Goal: Task Accomplishment & Management: Use online tool/utility

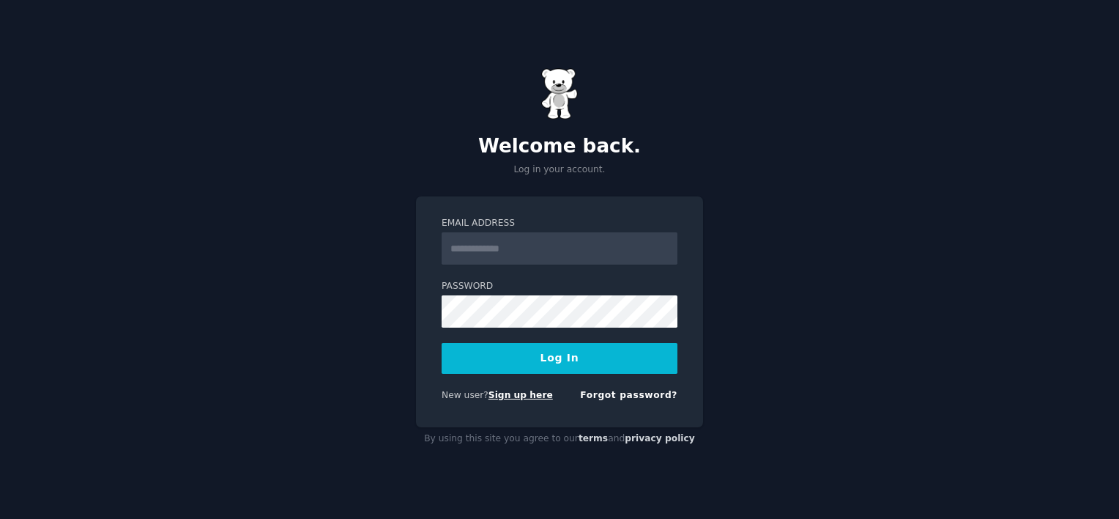
click at [525, 399] on link "Sign up here" at bounding box center [521, 395] width 64 height 10
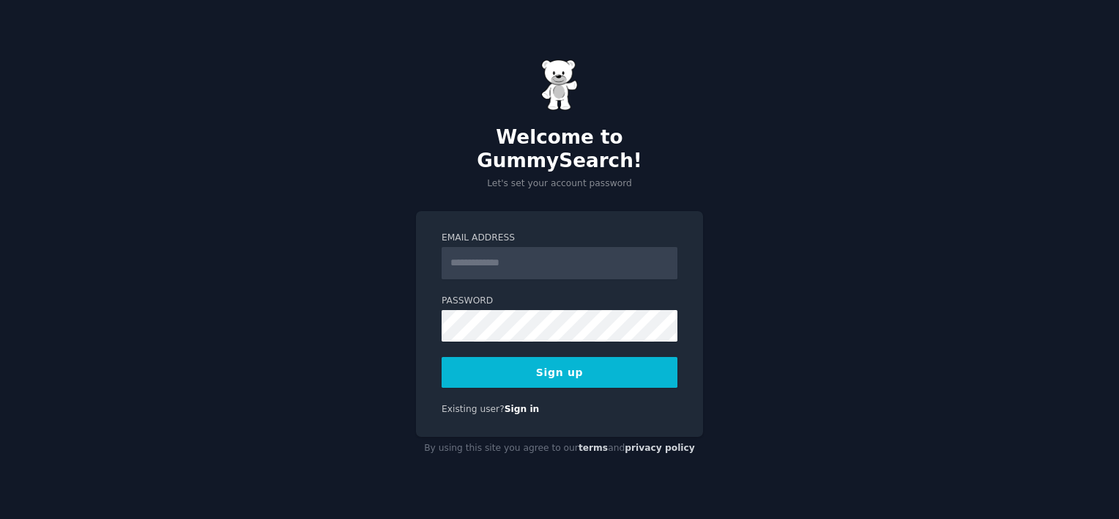
click at [505, 256] on input "Email Address" at bounding box center [560, 263] width 236 height 32
type input "**********"
click at [584, 363] on button "Sign up" at bounding box center [560, 372] width 236 height 31
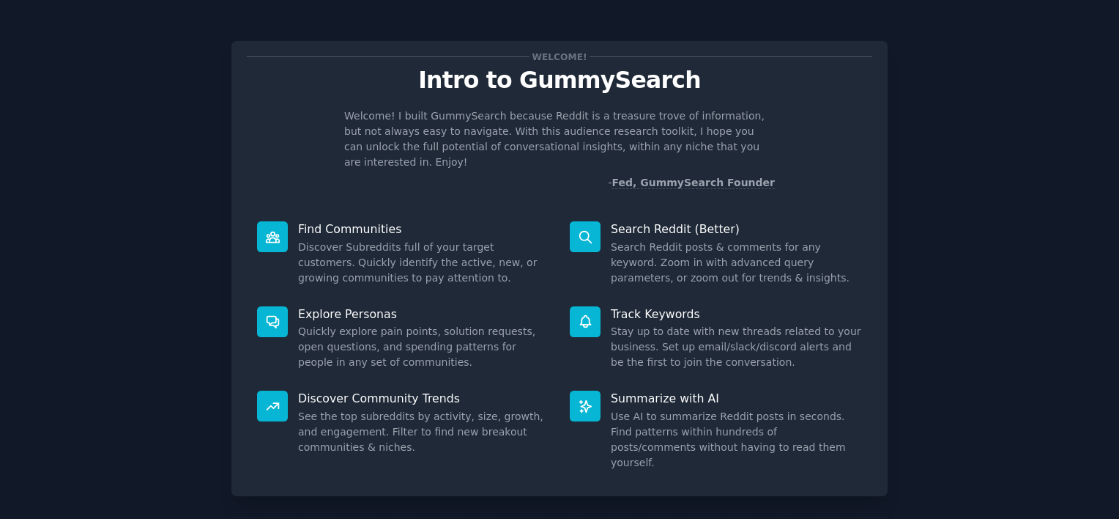
scroll to position [54, 0]
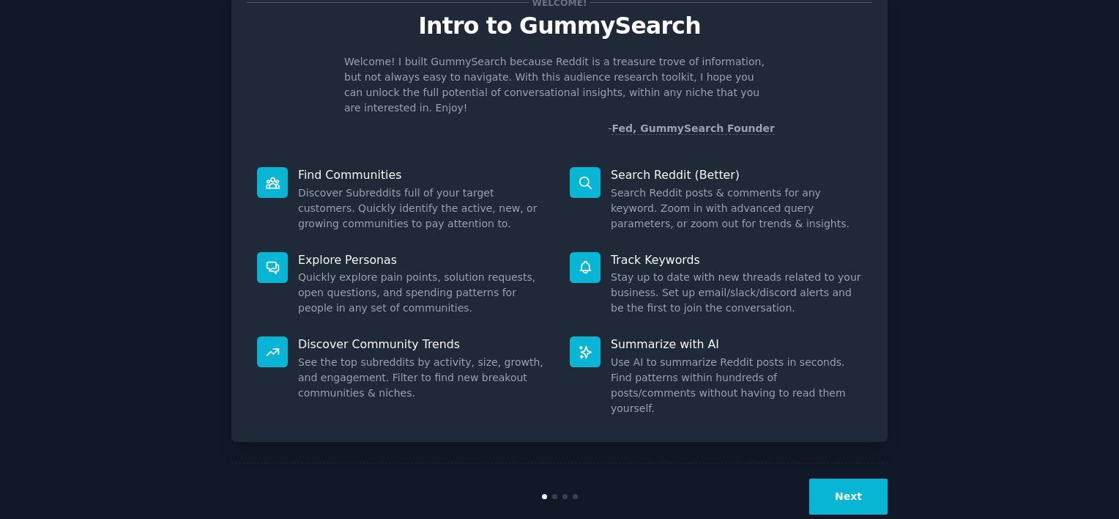
click at [834, 478] on button "Next" at bounding box center [848, 496] width 78 height 36
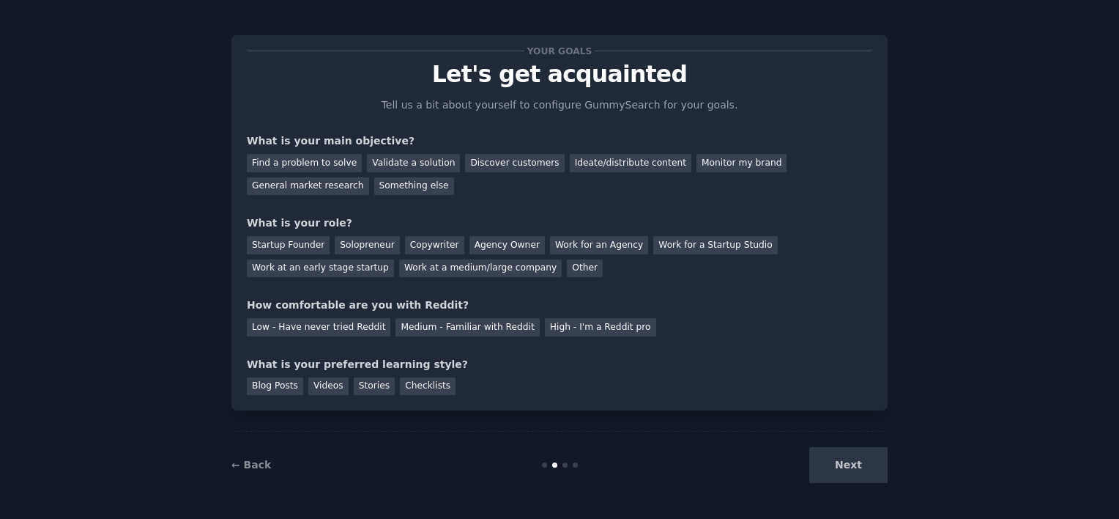
scroll to position [6, 0]
click at [844, 469] on div "Next" at bounding box center [778, 465] width 219 height 36
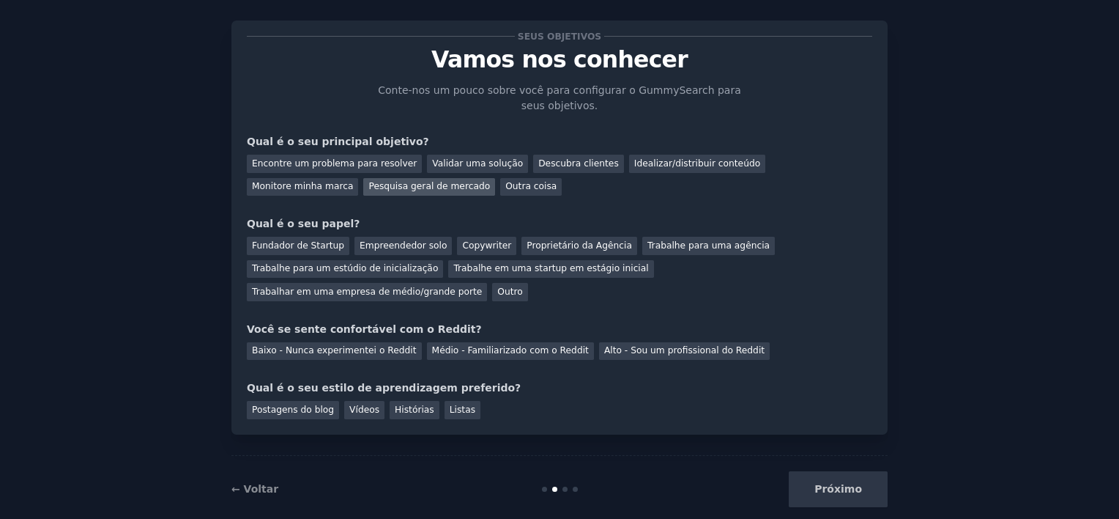
click at [363, 187] on div "Pesquisa geral de mercado" at bounding box center [429, 187] width 132 height 18
click at [470, 248] on div "Copywriter" at bounding box center [486, 246] width 59 height 18
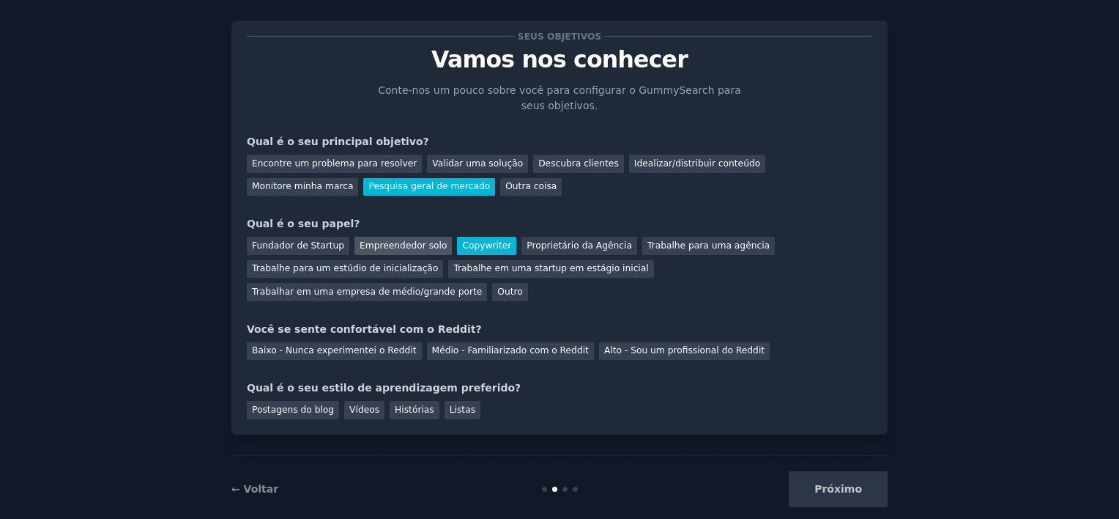
drag, startPoint x: 387, startPoint y: 246, endPoint x: 395, endPoint y: 243, distance: 8.6
click at [387, 246] on div "Empreendedor solo" at bounding box center [403, 246] width 97 height 18
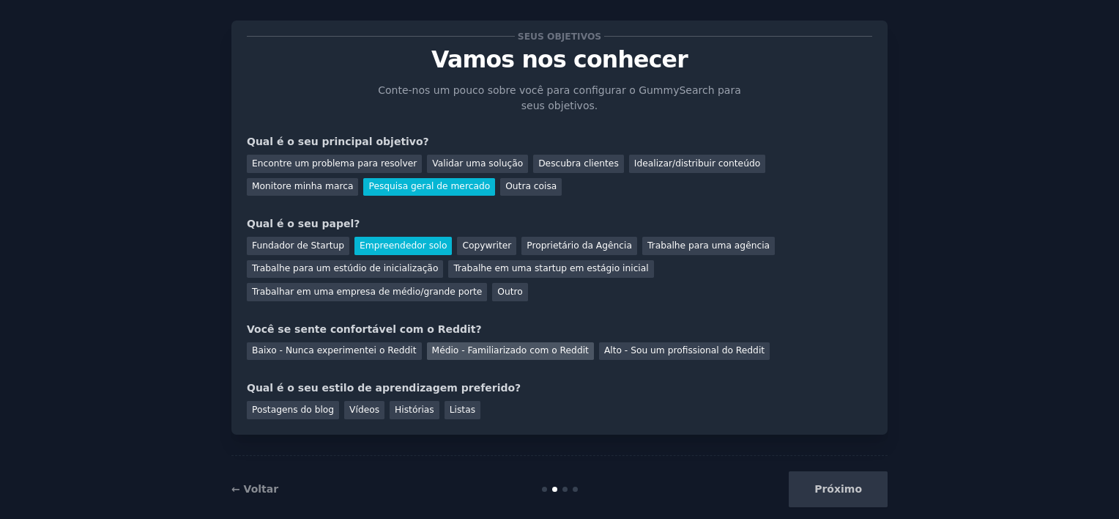
click at [442, 342] on div "Médio - Familiarizado com o Reddit" at bounding box center [510, 351] width 167 height 18
click at [292, 401] on div "Postagens do blog" at bounding box center [293, 410] width 92 height 18
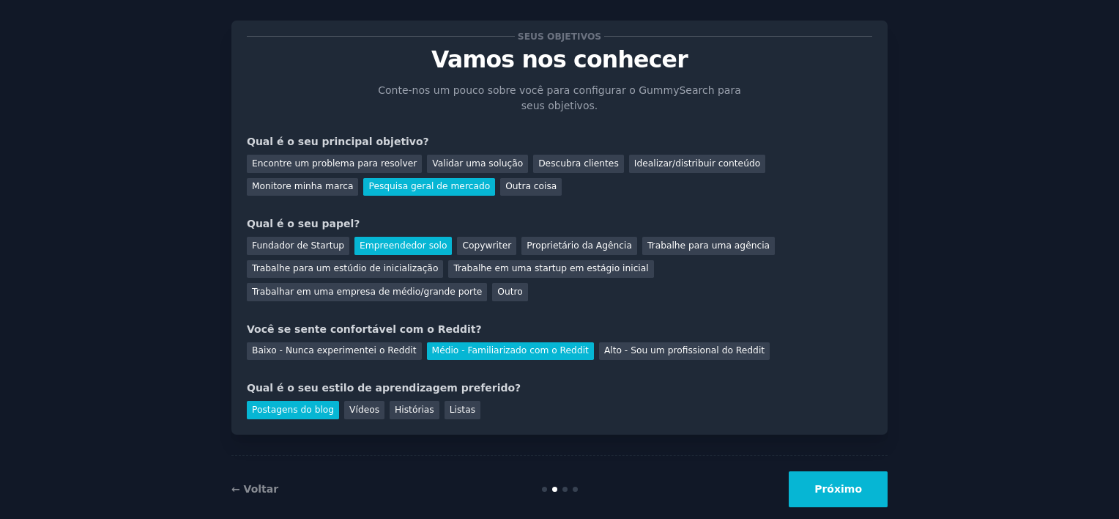
click at [825, 471] on button "Próximo" at bounding box center [838, 489] width 99 height 36
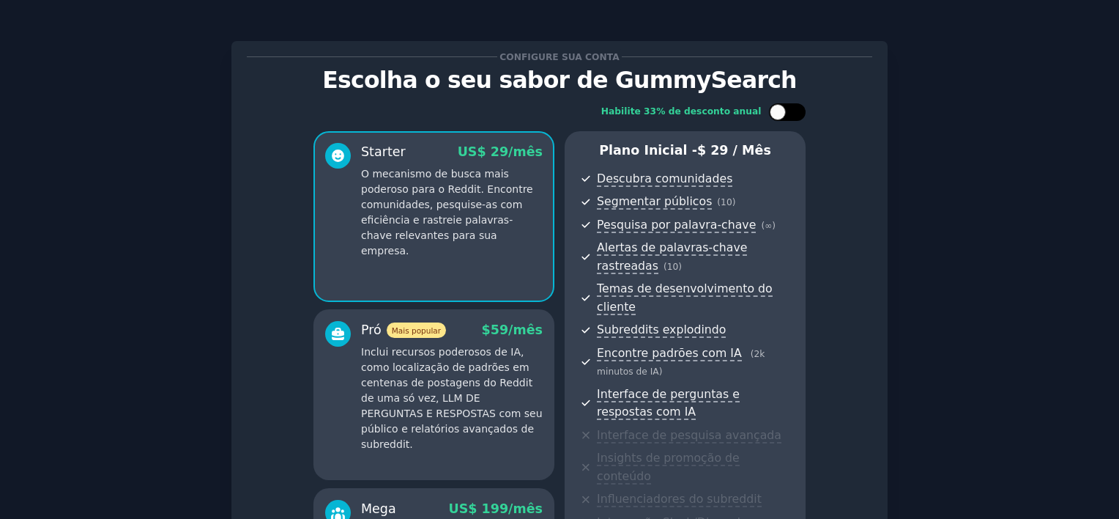
click at [779, 114] on div at bounding box center [778, 112] width 16 height 16
click at [781, 114] on div at bounding box center [780, 111] width 10 height 7
click at [781, 114] on div at bounding box center [778, 112] width 16 height 16
click at [781, 114] on div at bounding box center [780, 111] width 10 height 7
checkbox input "false"
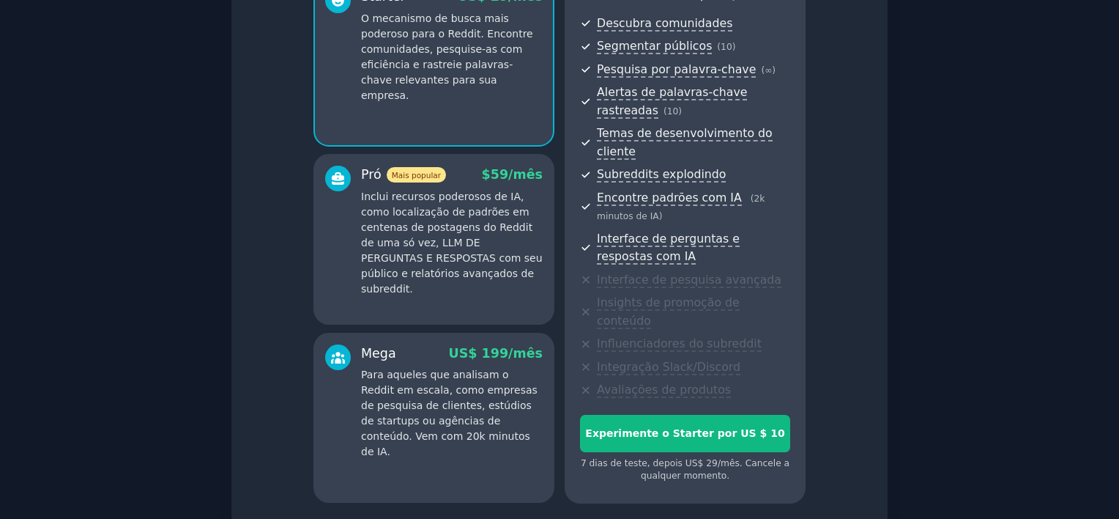
scroll to position [242, 0]
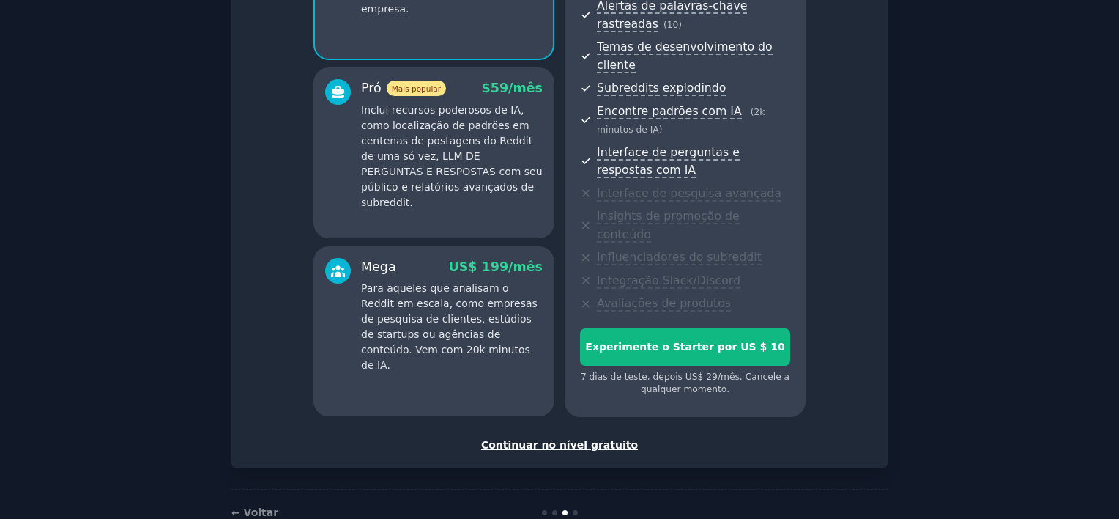
click at [562, 437] on div "Continuar no nível gratuito" at bounding box center [560, 444] width 626 height 15
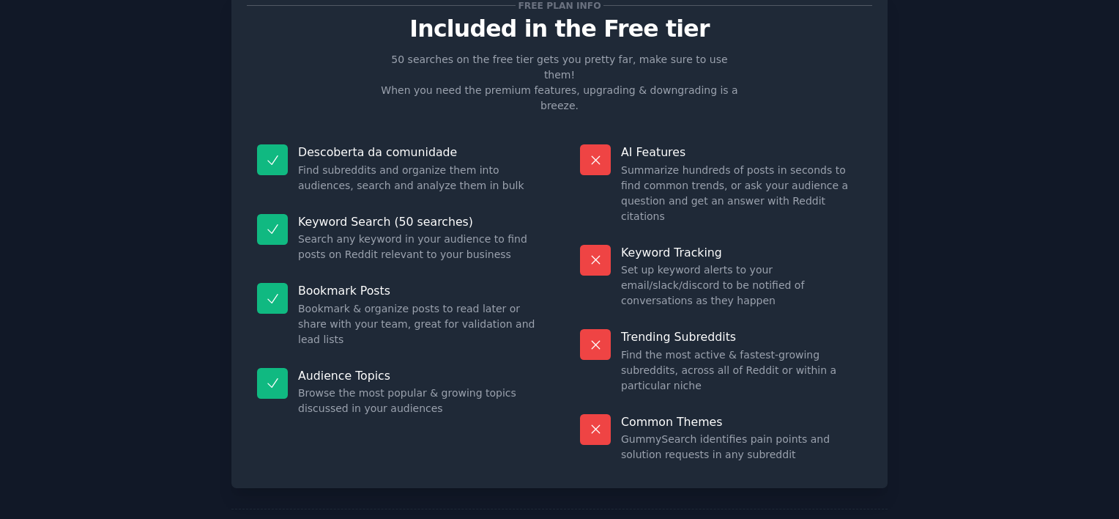
scroll to position [113, 0]
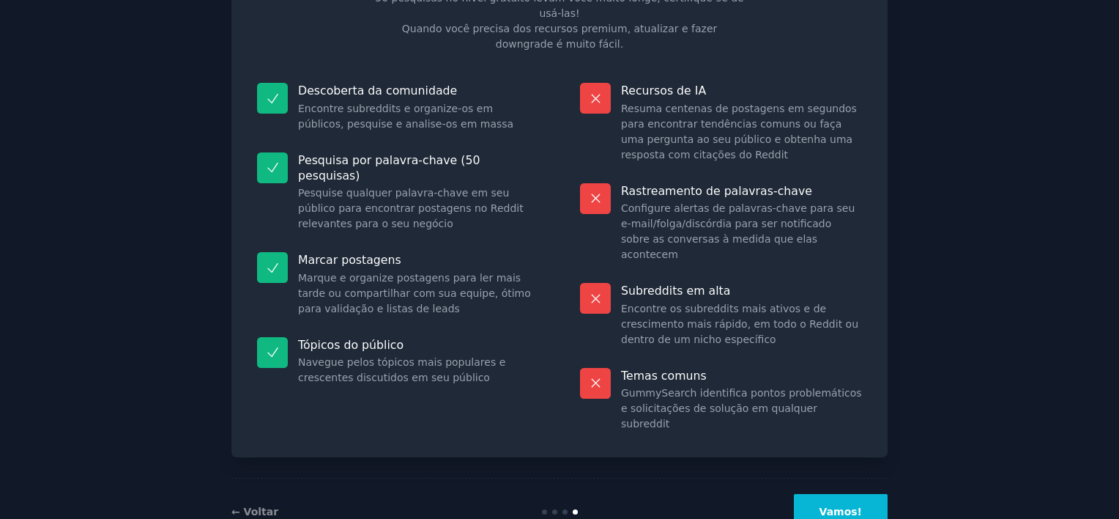
click at [864, 494] on button "Vamos!" at bounding box center [841, 512] width 94 height 36
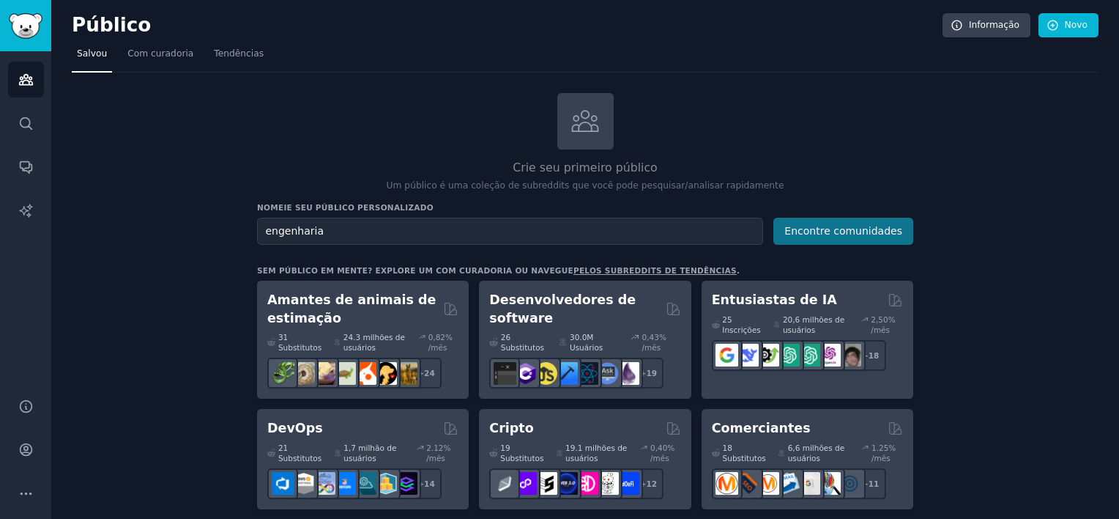
type input "engenharia"
click at [856, 229] on button "Encontre comunidades" at bounding box center [844, 231] width 140 height 27
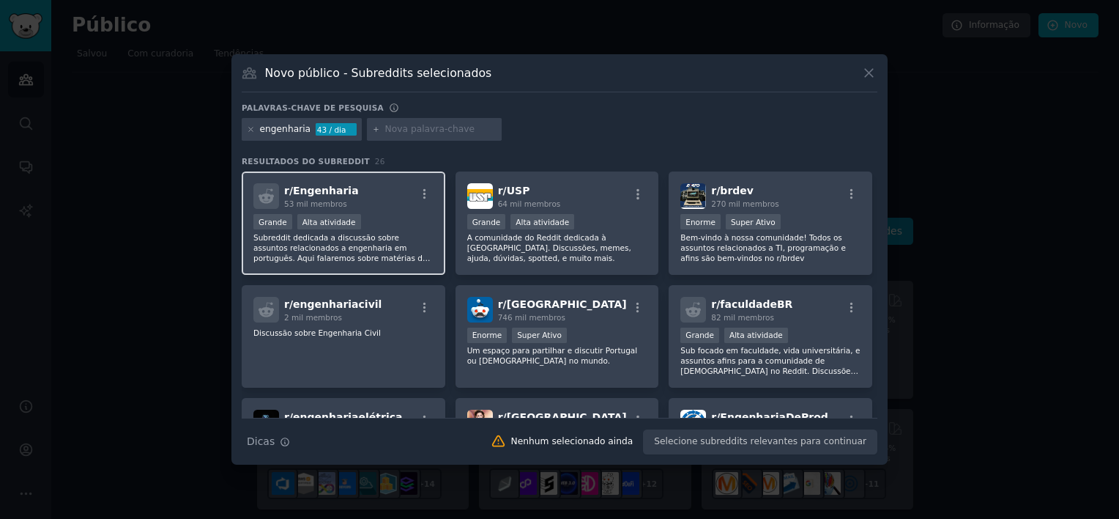
click at [356, 199] on div "r/ Engenharia 53 mil membros" at bounding box center [343, 196] width 180 height 26
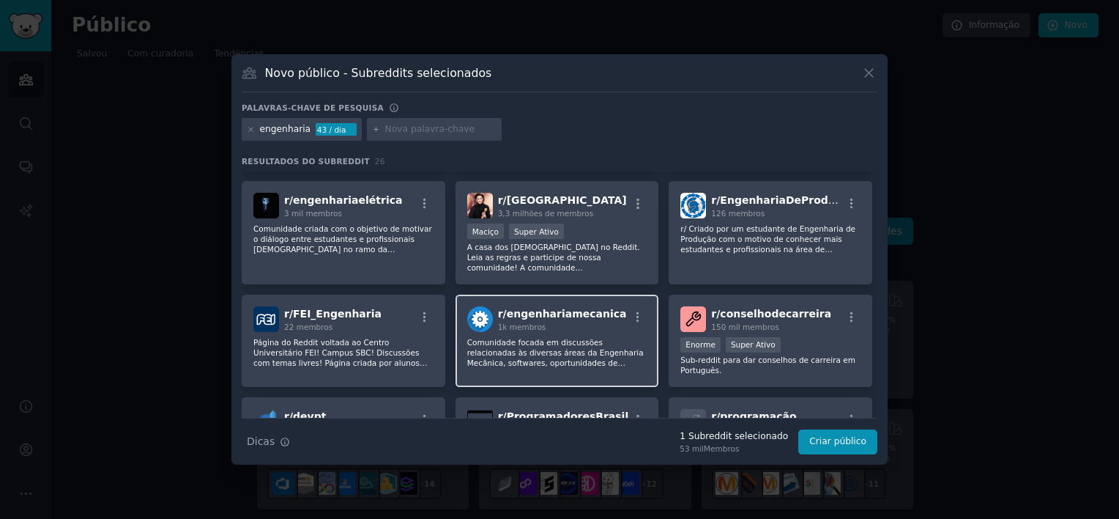
scroll to position [220, 0]
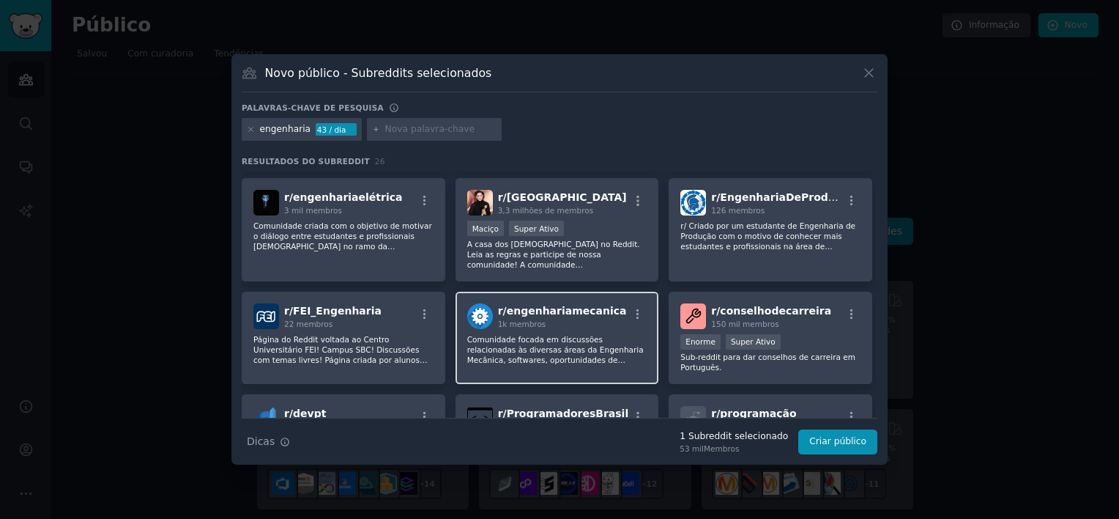
click at [524, 311] on span "r/ engenhariamecanica" at bounding box center [562, 311] width 129 height 12
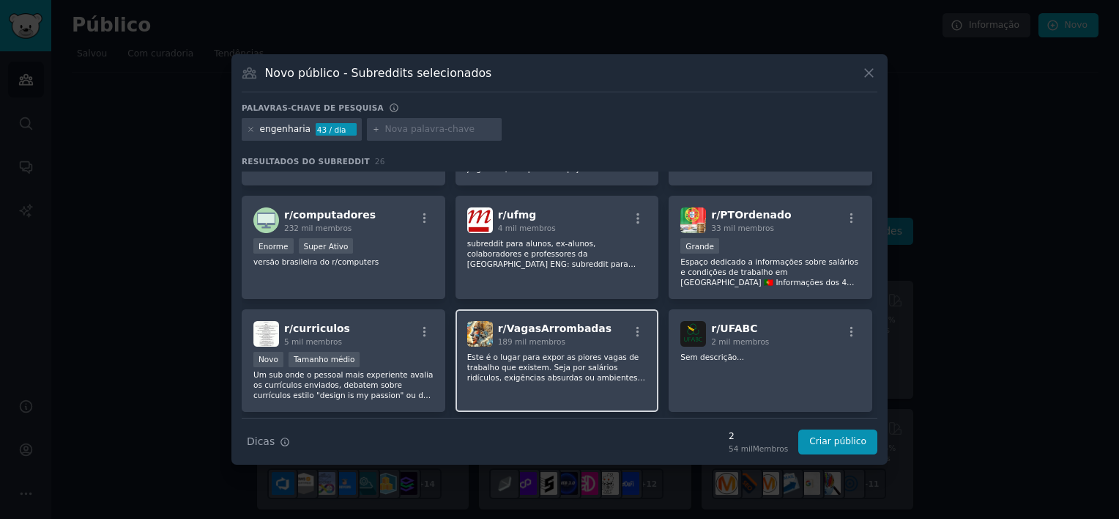
scroll to position [641, 0]
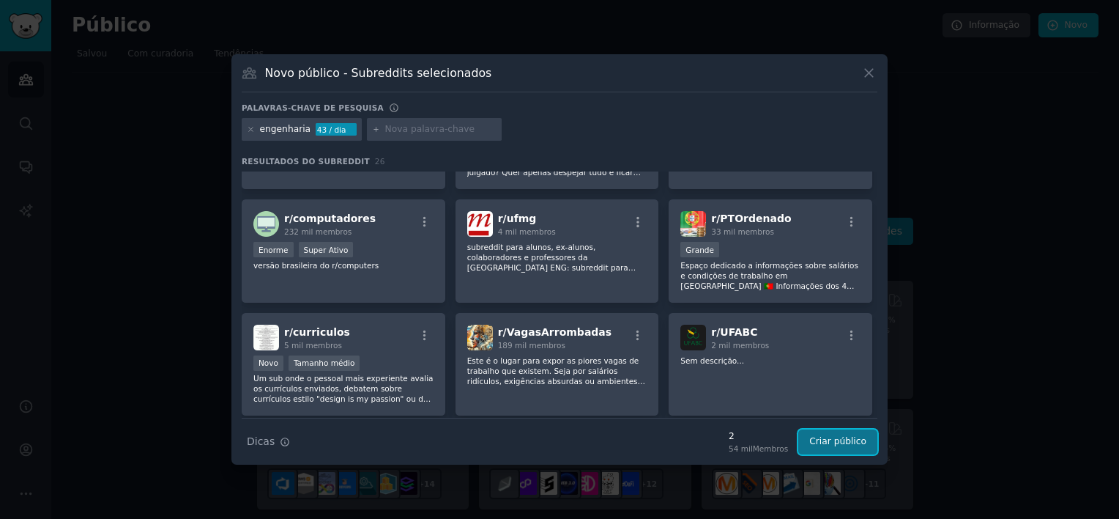
click at [850, 434] on button "Criar público" at bounding box center [837, 441] width 79 height 25
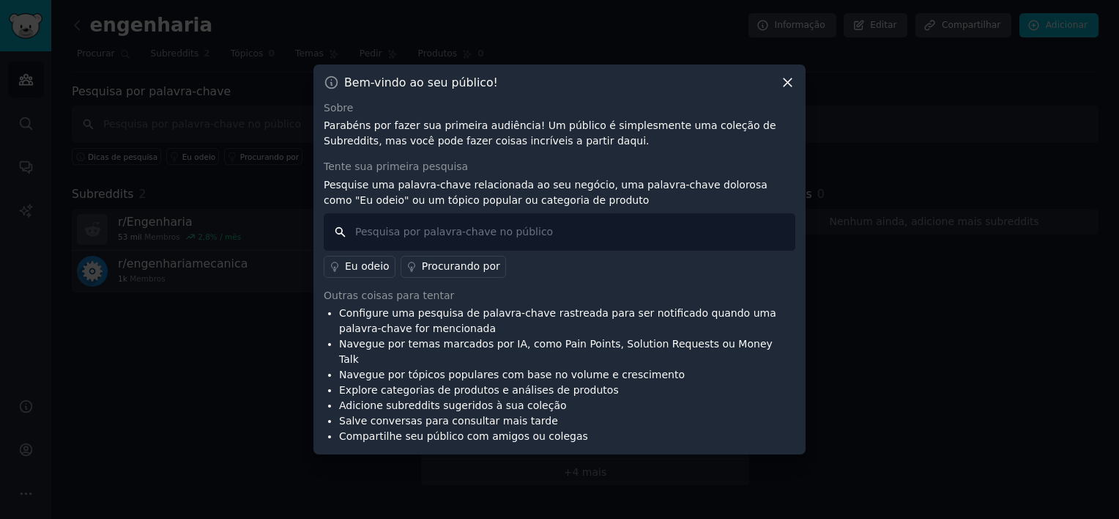
click at [559, 242] on input "text" at bounding box center [560, 231] width 472 height 37
type input "melhor"
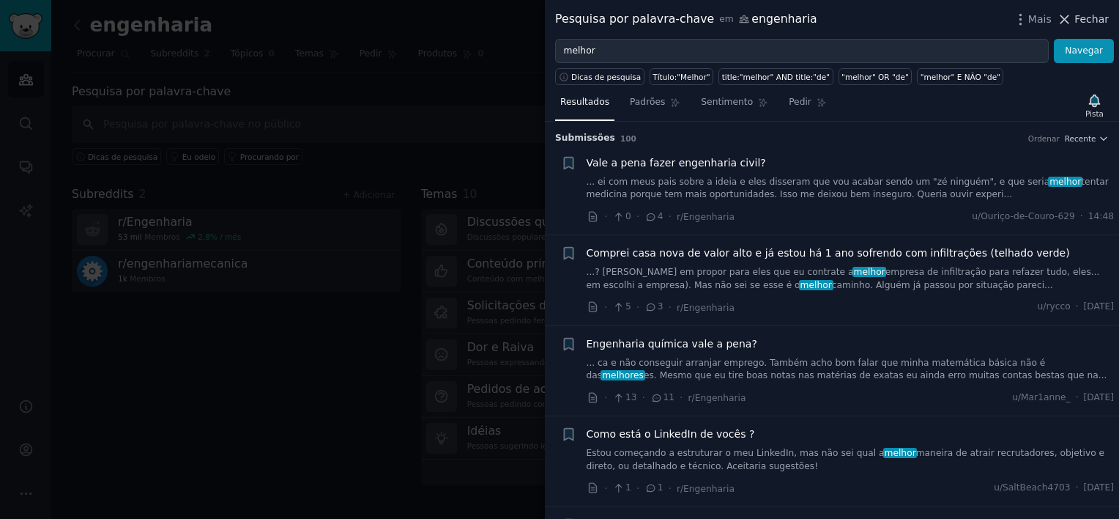
click at [1105, 17] on span "Fechar" at bounding box center [1092, 19] width 34 height 15
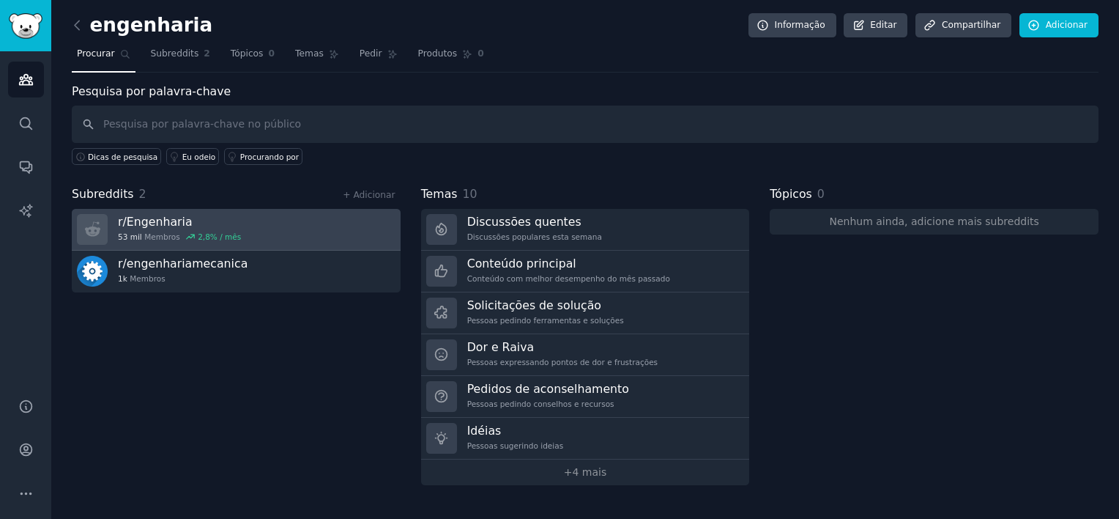
click at [251, 223] on link "r/ Engenharia 53 mil Membros 2,8% / mês" at bounding box center [236, 230] width 329 height 42
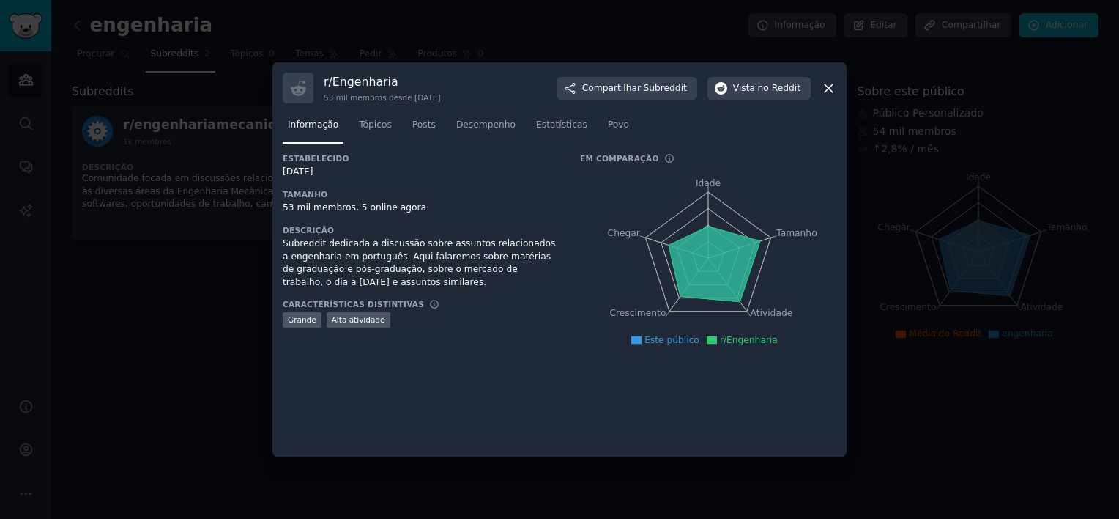
click at [823, 92] on icon at bounding box center [828, 88] width 15 height 15
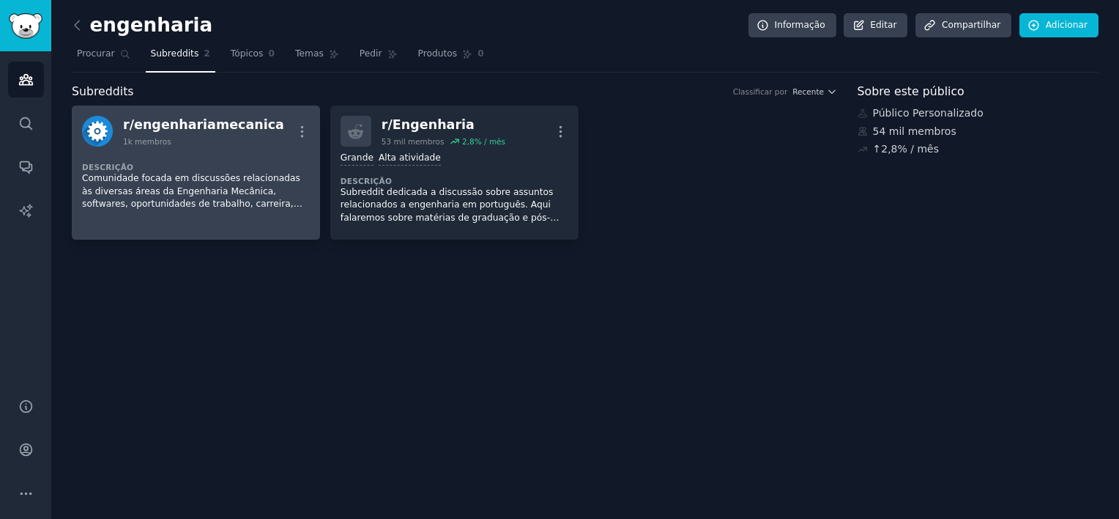
click at [205, 125] on div "r/ engenhariamecanica" at bounding box center [203, 125] width 161 height 18
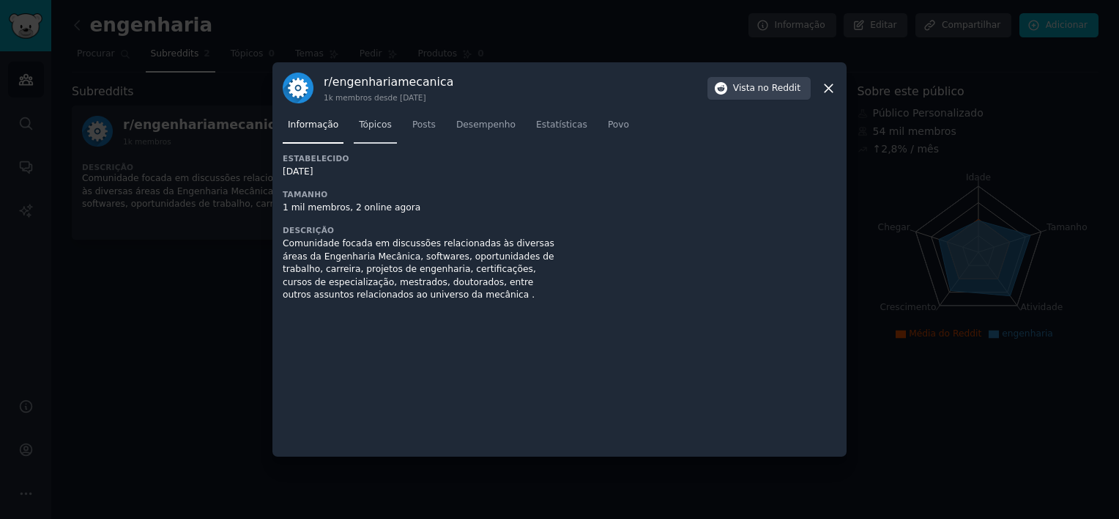
click at [375, 127] on span "Tópicos" at bounding box center [375, 125] width 33 height 13
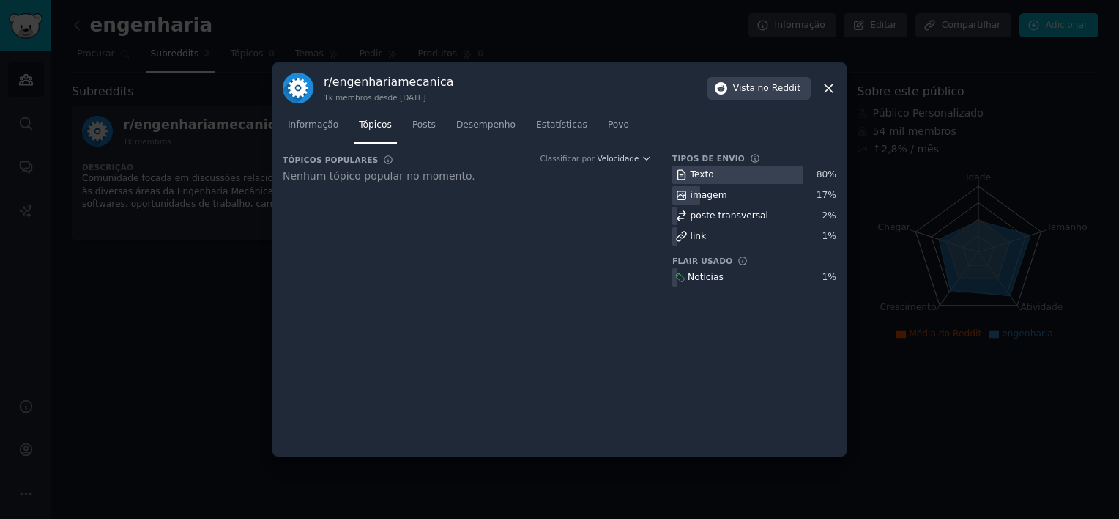
drag, startPoint x: 832, startPoint y: 89, endPoint x: 407, endPoint y: 179, distance: 434.3
click at [830, 91] on icon at bounding box center [828, 88] width 15 height 15
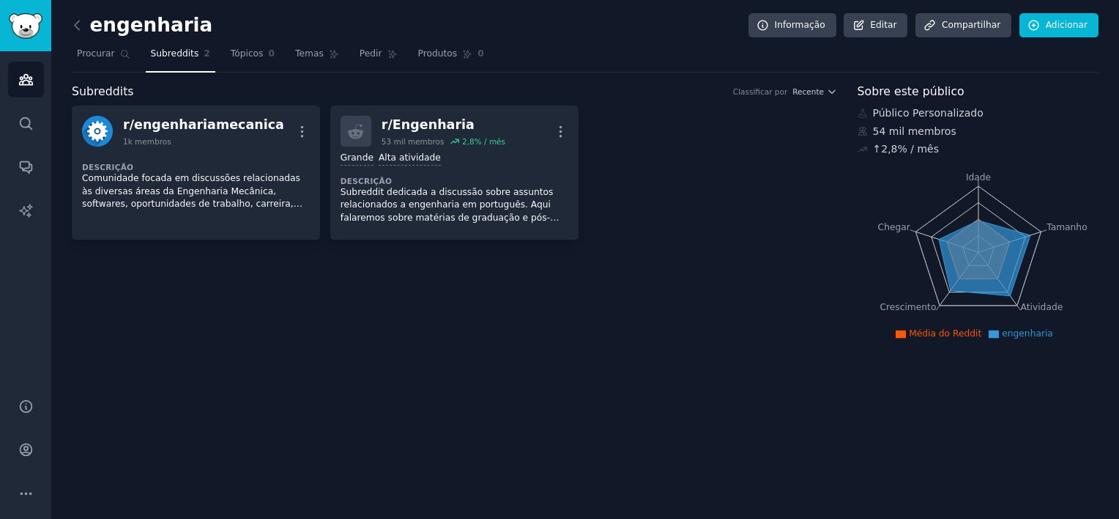
click at [162, 56] on span "Subreddits" at bounding box center [175, 54] width 48 height 13
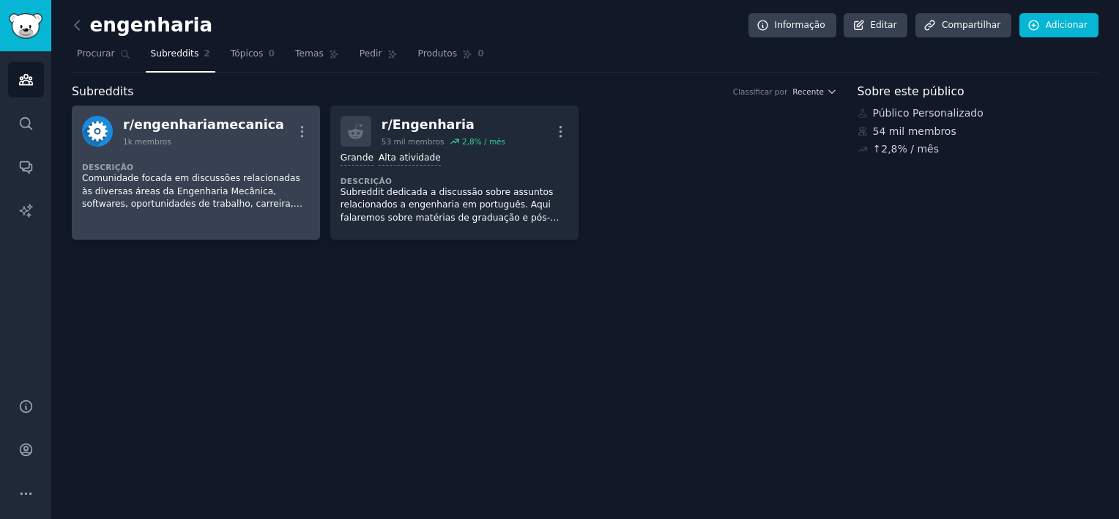
click at [248, 144] on div "1k membros" at bounding box center [203, 141] width 161 height 10
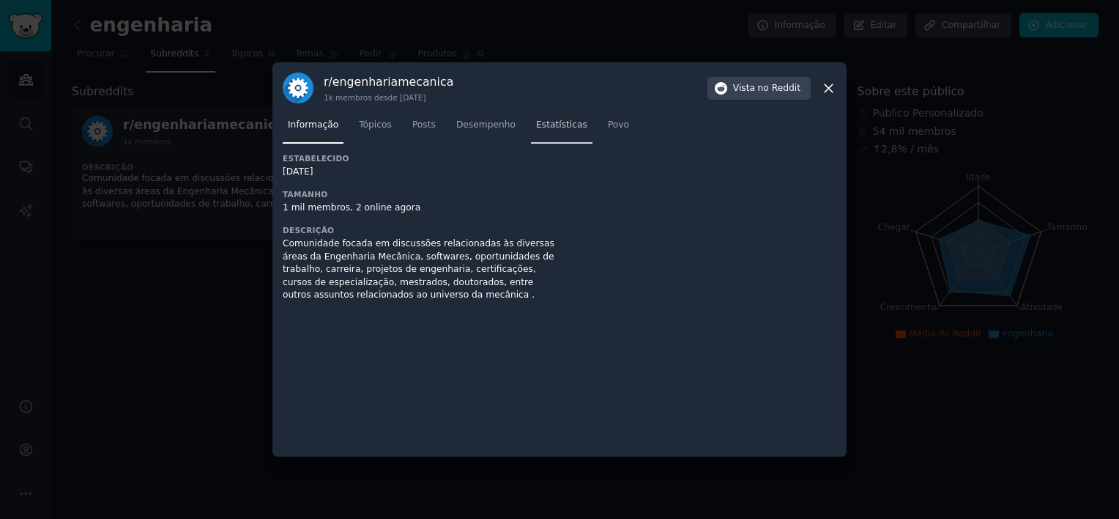
click at [572, 132] on nav "Informação Tópicos Posts Desempenho Estatísticas Povo" at bounding box center [560, 129] width 554 height 30
click at [556, 133] on link "Estatísticas" at bounding box center [562, 129] width 62 height 30
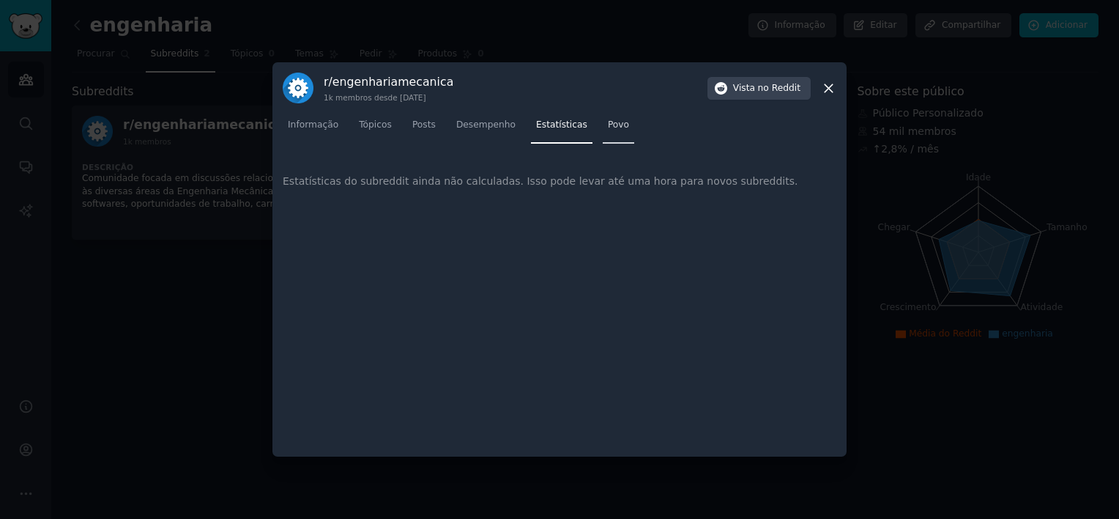
click at [608, 130] on span "Povo" at bounding box center [618, 125] width 21 height 13
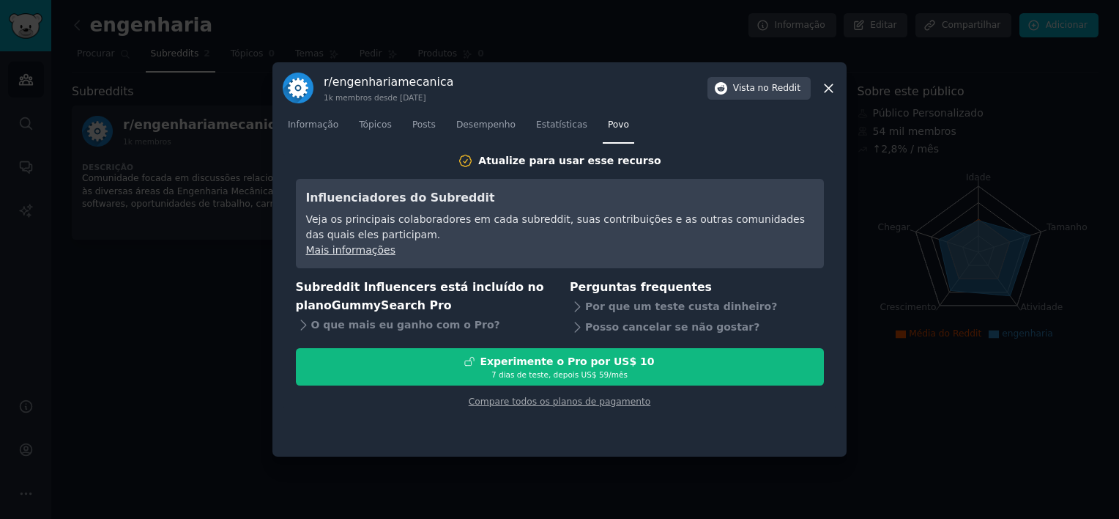
click at [830, 87] on icon at bounding box center [829, 88] width 8 height 8
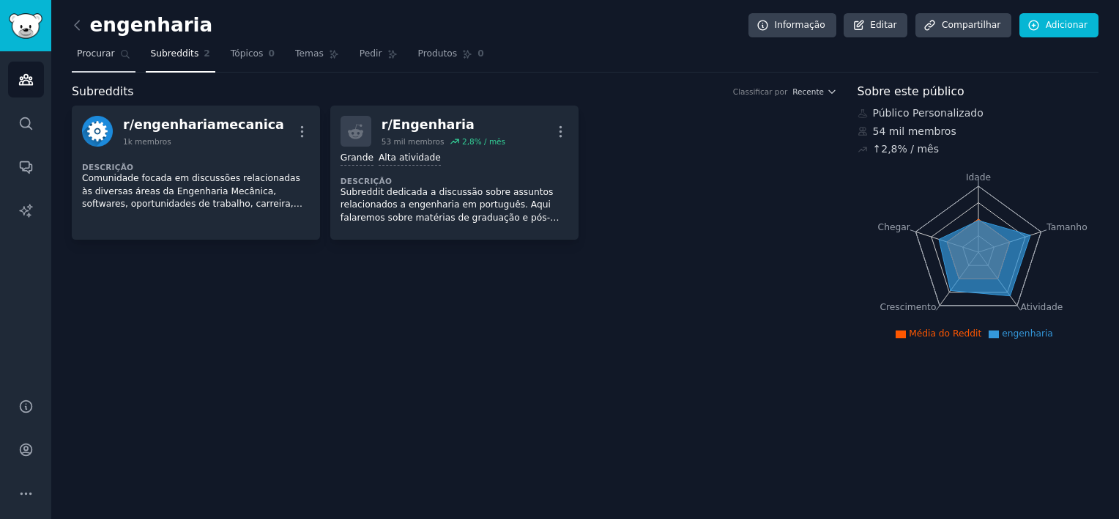
click at [88, 45] on link "Procurar" at bounding box center [104, 57] width 64 height 30
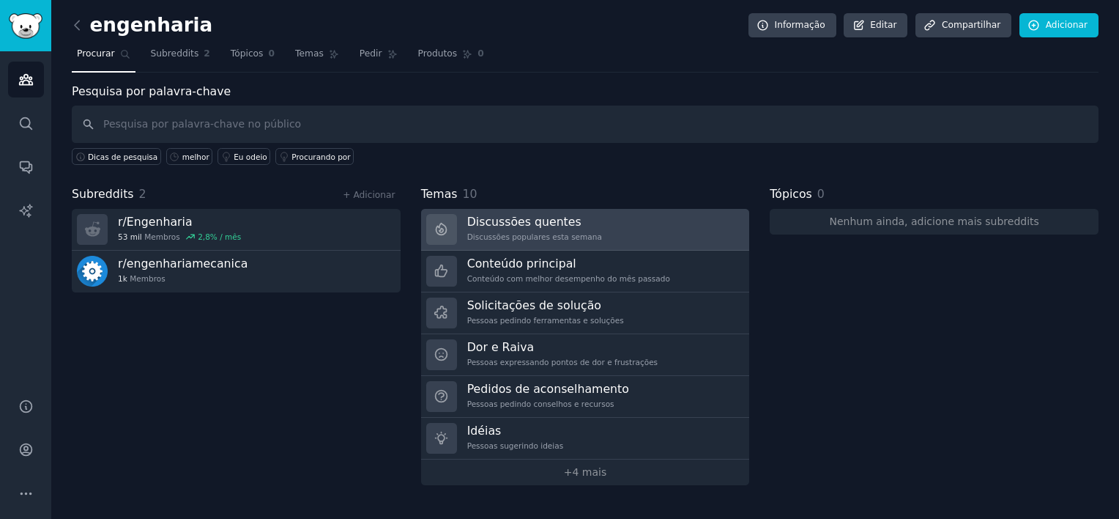
click at [549, 231] on font "Discussões populares esta semana" at bounding box center [534, 236] width 135 height 10
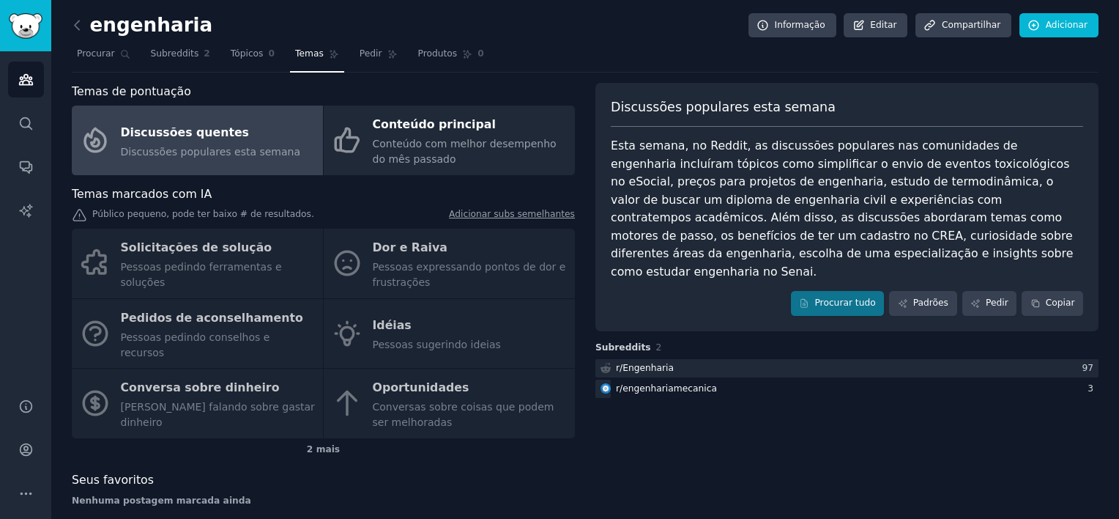
click at [148, 325] on div "Solicitações de solução Pessoas pedindo ferramentas e soluções Dor e Raiva Pess…" at bounding box center [323, 333] width 503 height 209
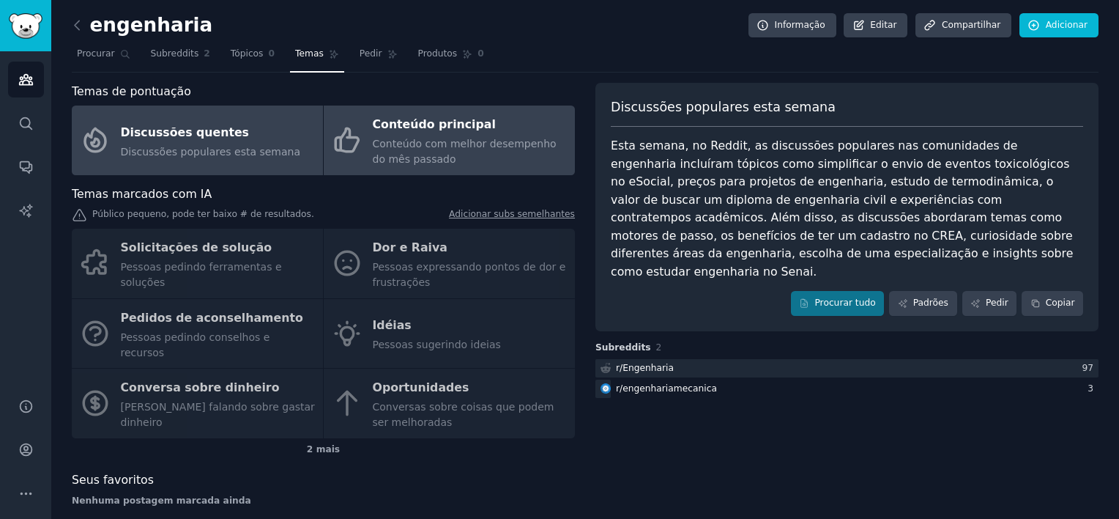
click at [426, 141] on span "Conteúdo com melhor desempenho do mês passado" at bounding box center [465, 151] width 184 height 27
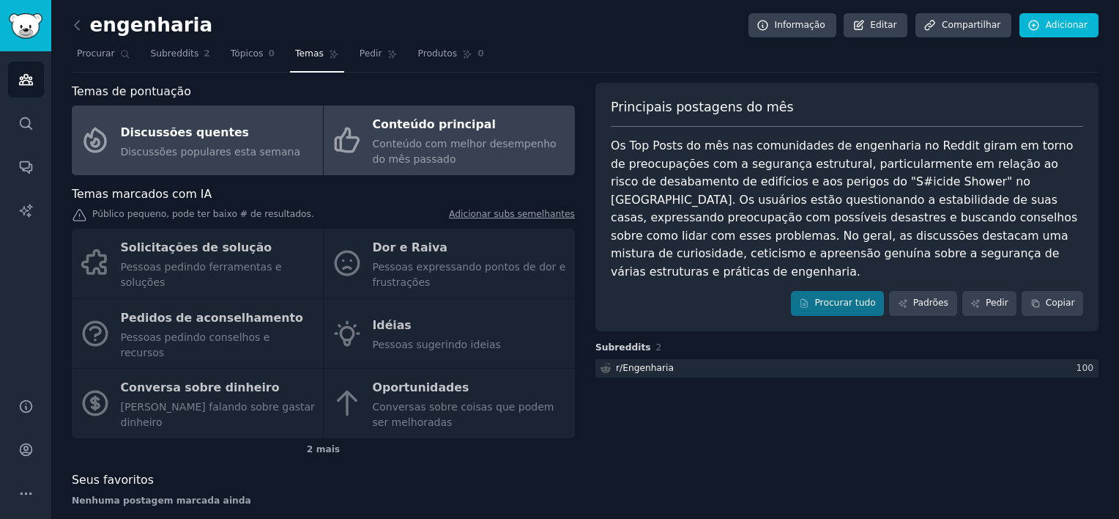
click at [240, 147] on span "Discussões populares esta semana" at bounding box center [211, 152] width 180 height 12
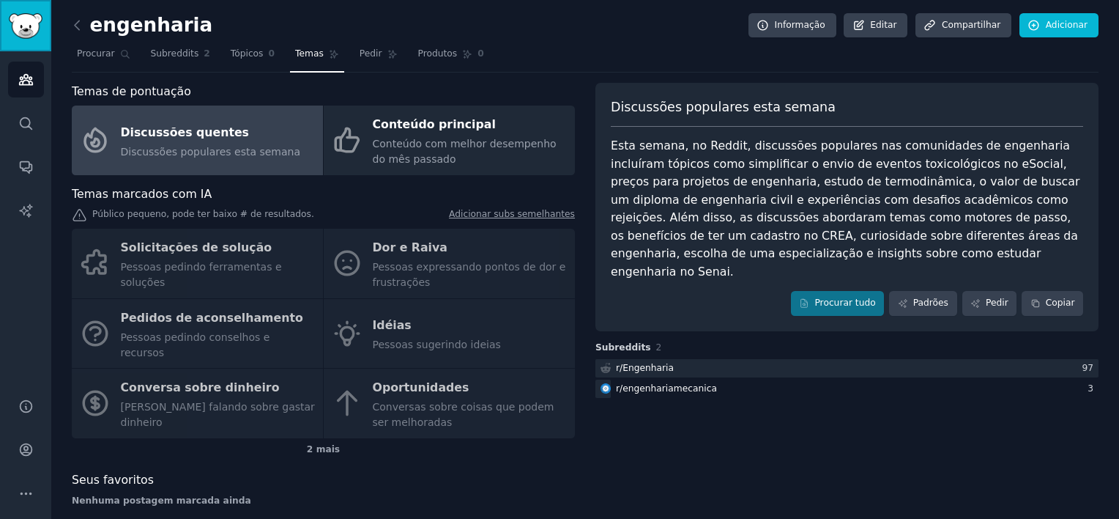
click at [35, 40] on link "Barra lateral" at bounding box center [25, 25] width 51 height 51
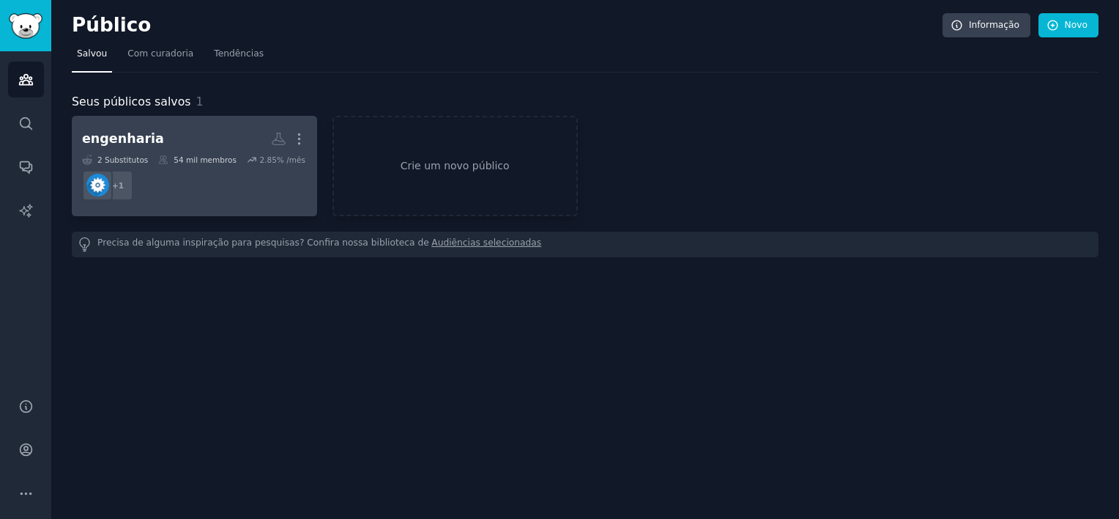
click at [231, 161] on div "2 Substitutos 54 mil membros 2.85% /mês" at bounding box center [194, 160] width 225 height 10
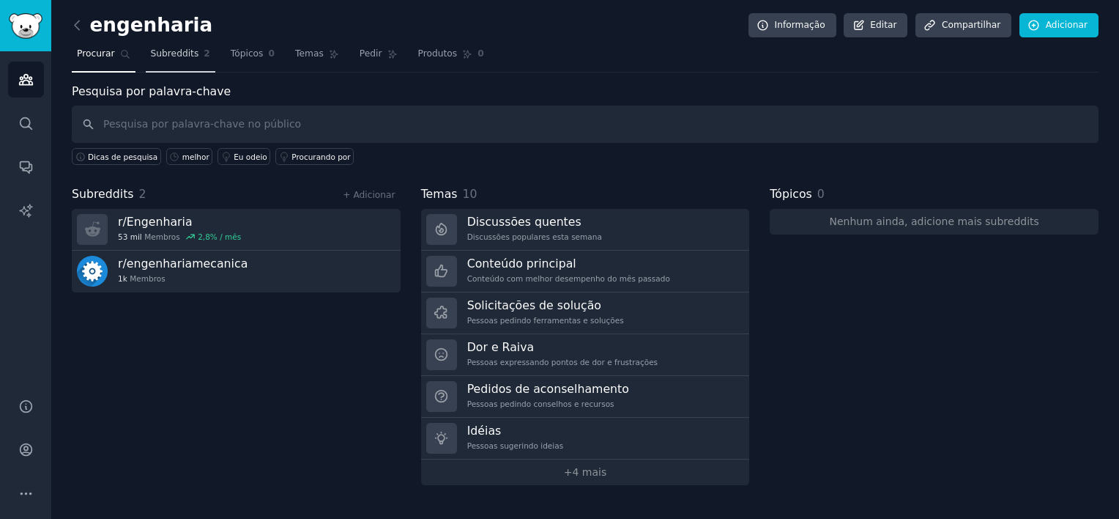
click at [174, 46] on link "Subreddits 2" at bounding box center [181, 57] width 70 height 30
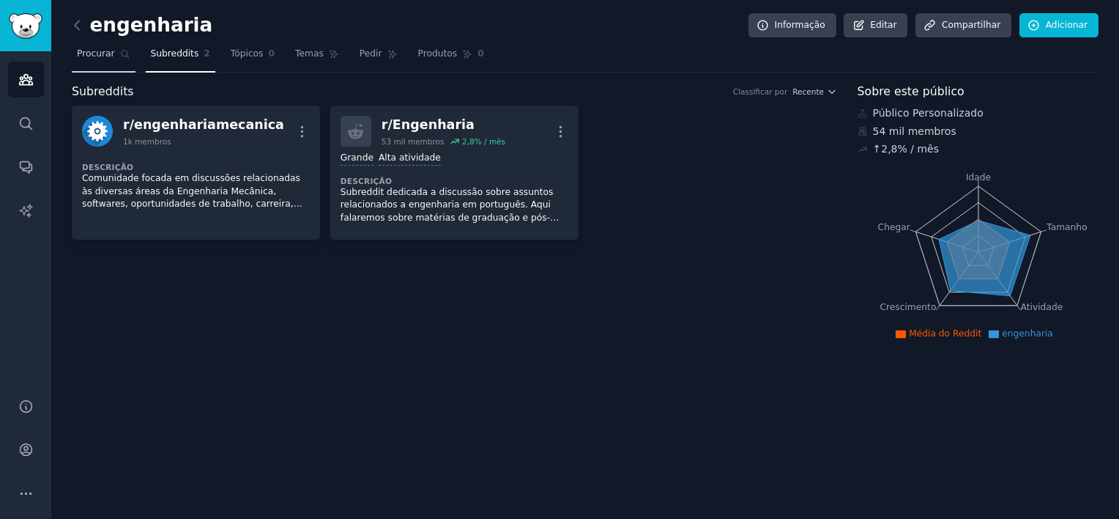
click at [116, 57] on link "Procurar" at bounding box center [104, 57] width 64 height 30
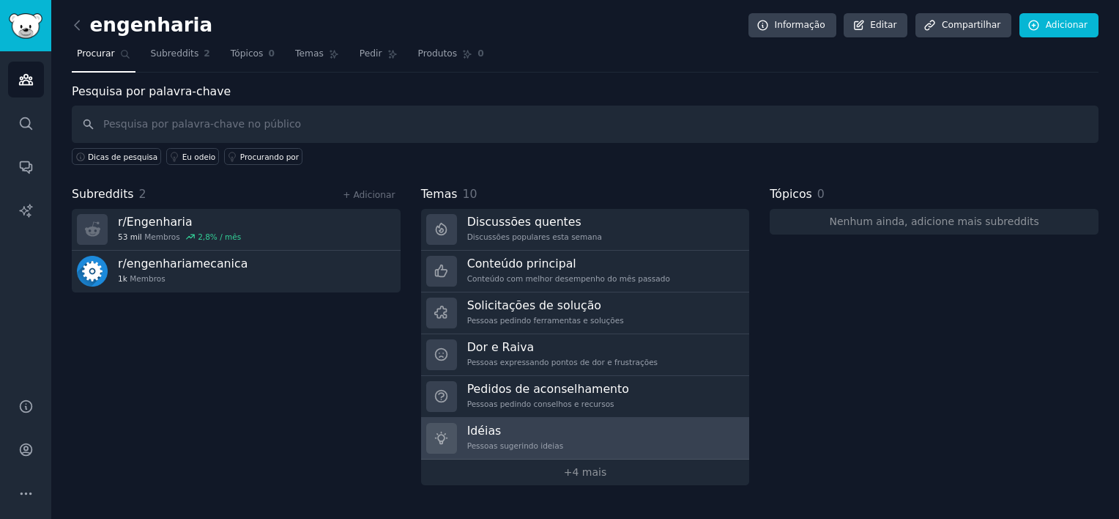
click at [587, 439] on link "Idéias Pessoas sugerindo ideias" at bounding box center [585, 439] width 329 height 42
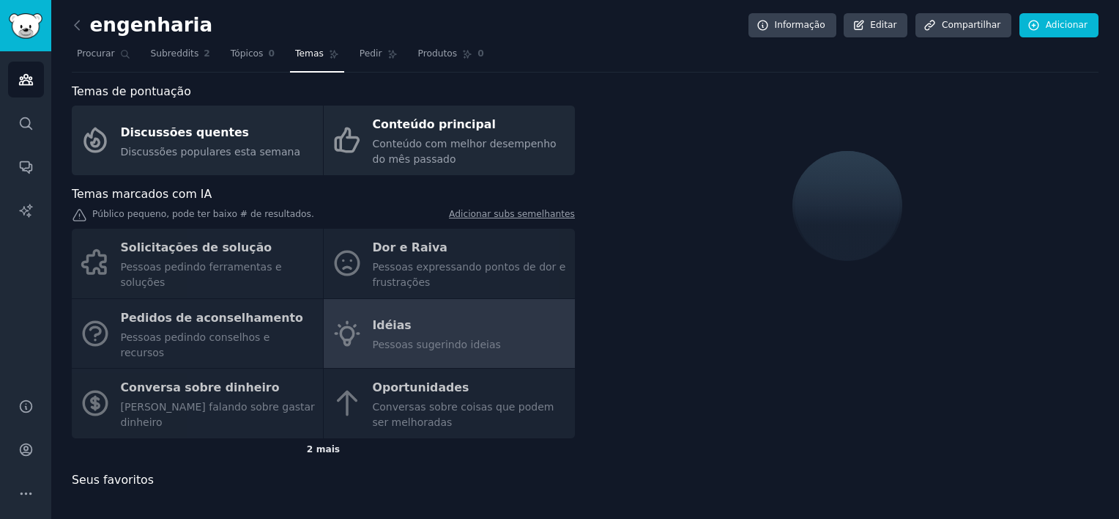
click at [314, 438] on div "2 mais" at bounding box center [323, 449] width 503 height 23
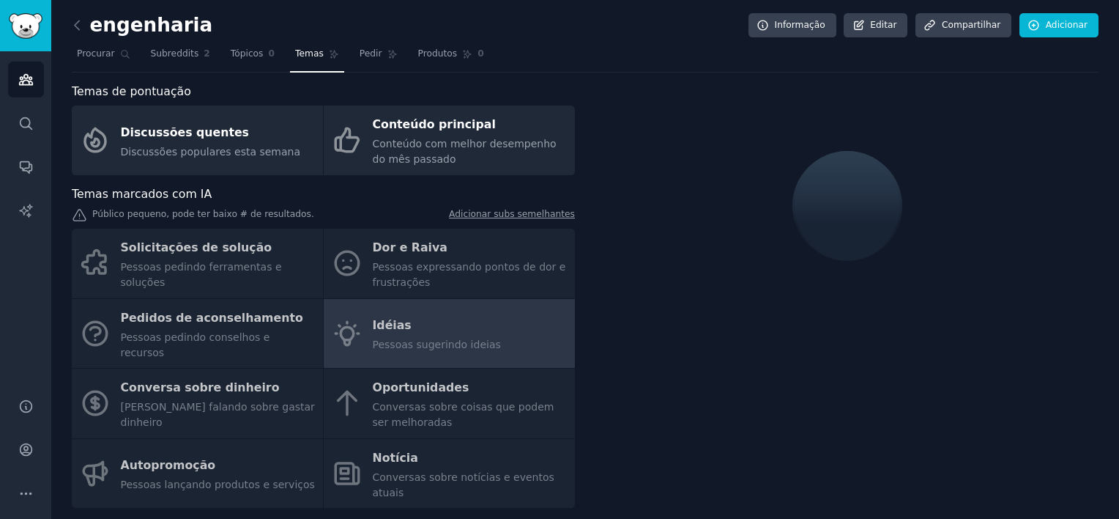
scroll to position [21, 0]
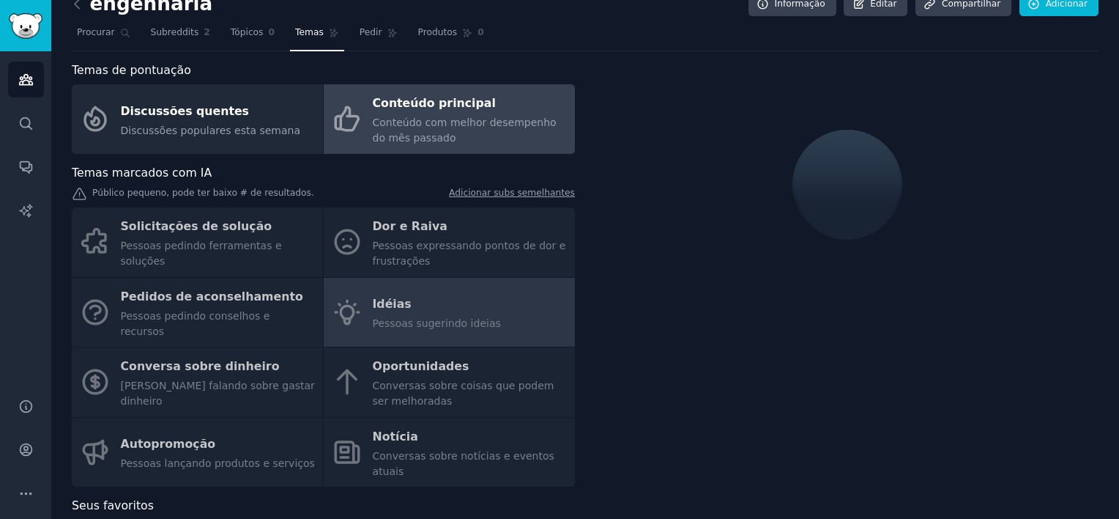
click at [459, 108] on div "Conteúdo principal" at bounding box center [470, 103] width 195 height 23
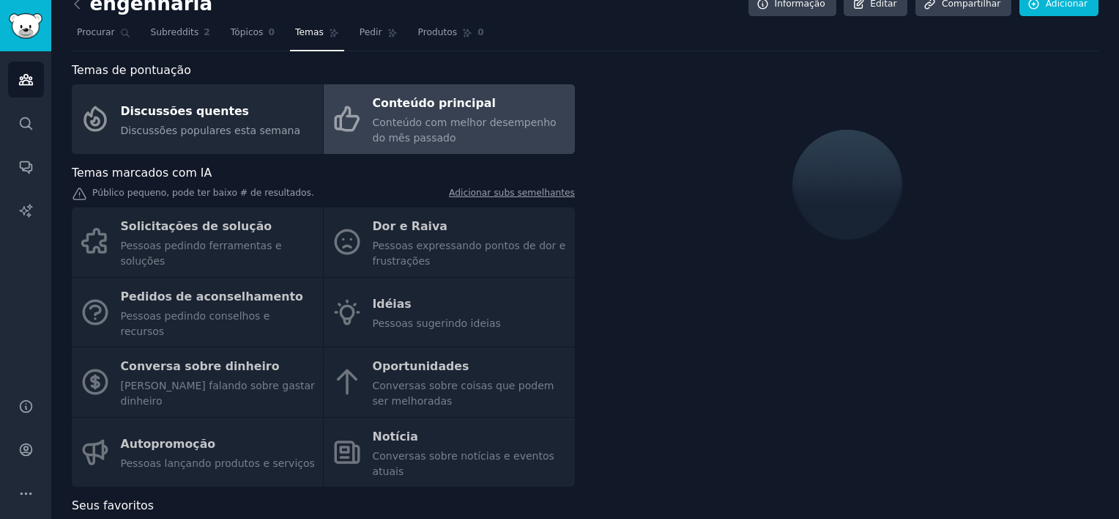
click at [378, 88] on link "Conteúdo principal Conteúdo com melhor desempenho do mês passado" at bounding box center [449, 119] width 251 height 70
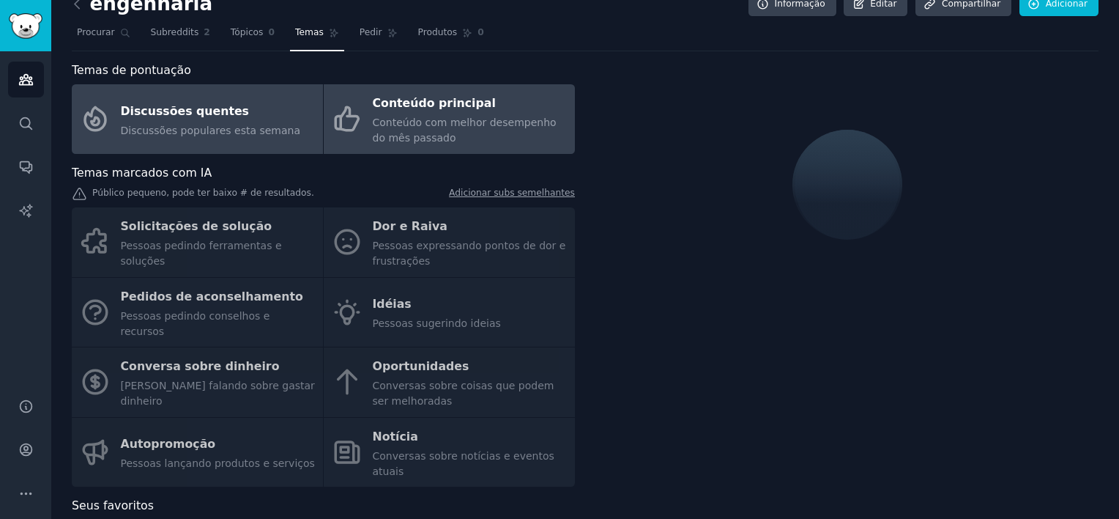
click at [278, 100] on link "Discussões quentes Discussões populares esta semana" at bounding box center [197, 119] width 251 height 70
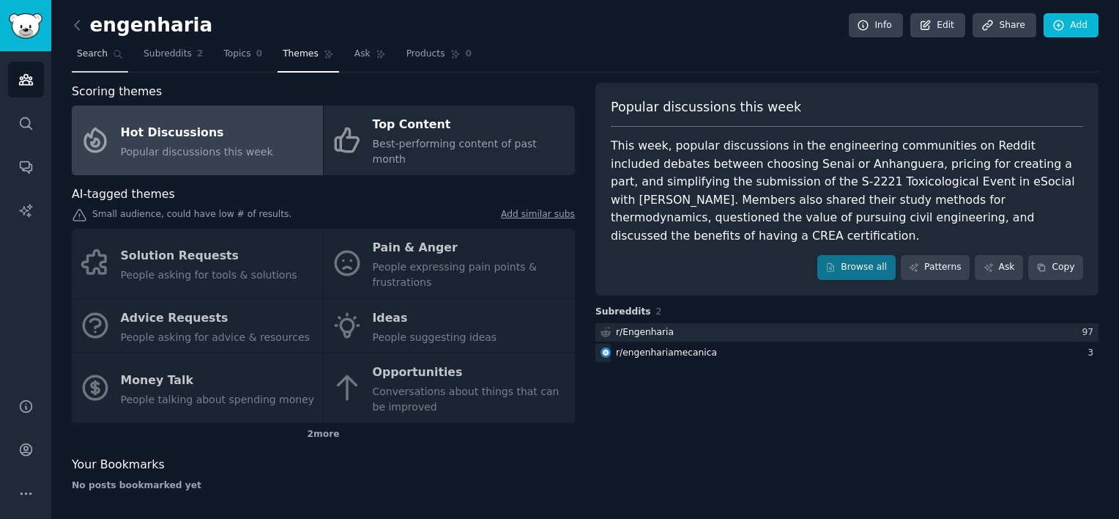
click at [90, 62] on link "Search" at bounding box center [100, 57] width 56 height 30
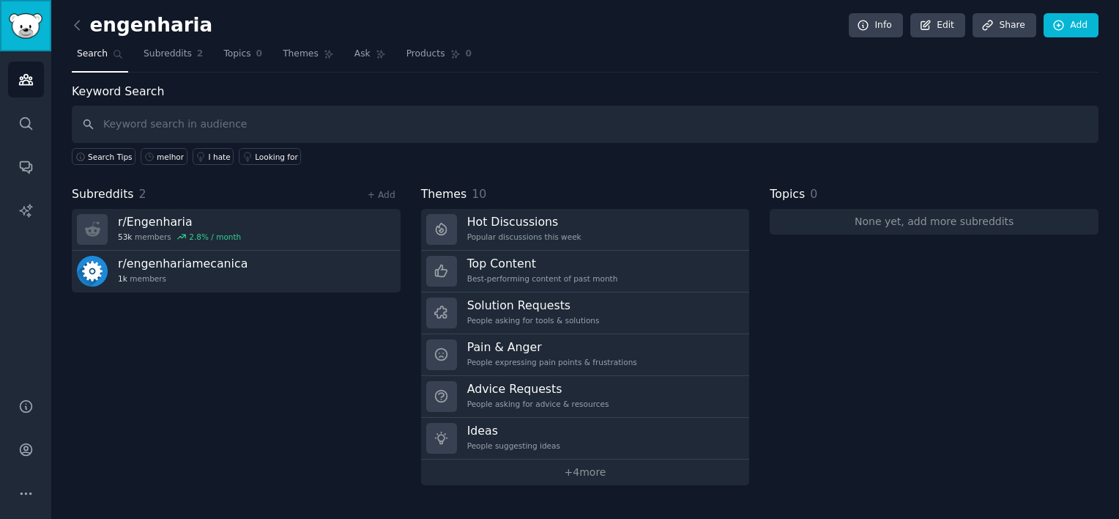
click at [12, 13] on img "Sidebar" at bounding box center [26, 26] width 34 height 26
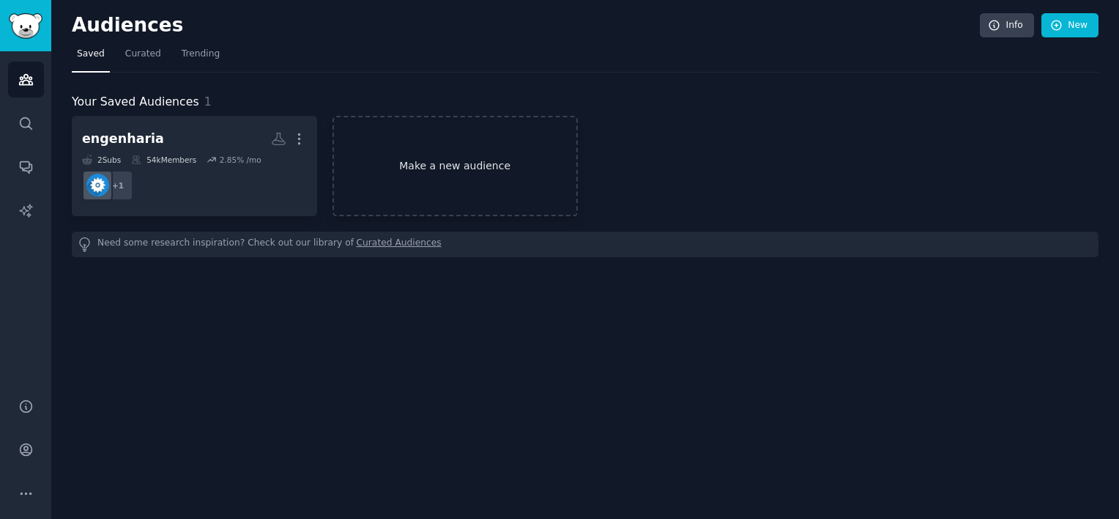
click at [420, 162] on link "Make a new audience" at bounding box center [455, 166] width 245 height 100
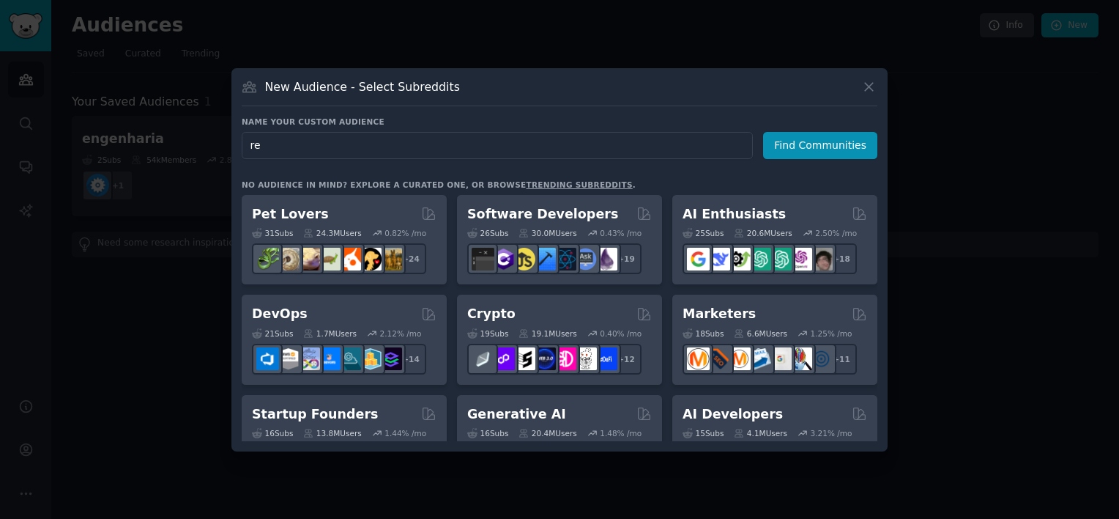
type input "r"
type input "pais"
click at [798, 146] on button "Find Communities" at bounding box center [820, 145] width 114 height 27
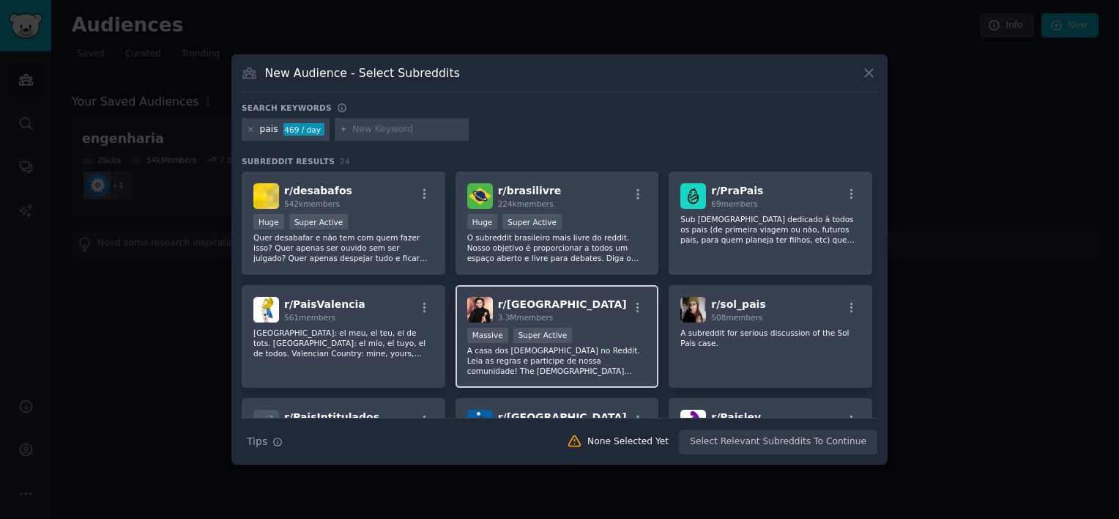
click at [609, 312] on div "r/ brasil 3.3M members" at bounding box center [557, 310] width 180 height 26
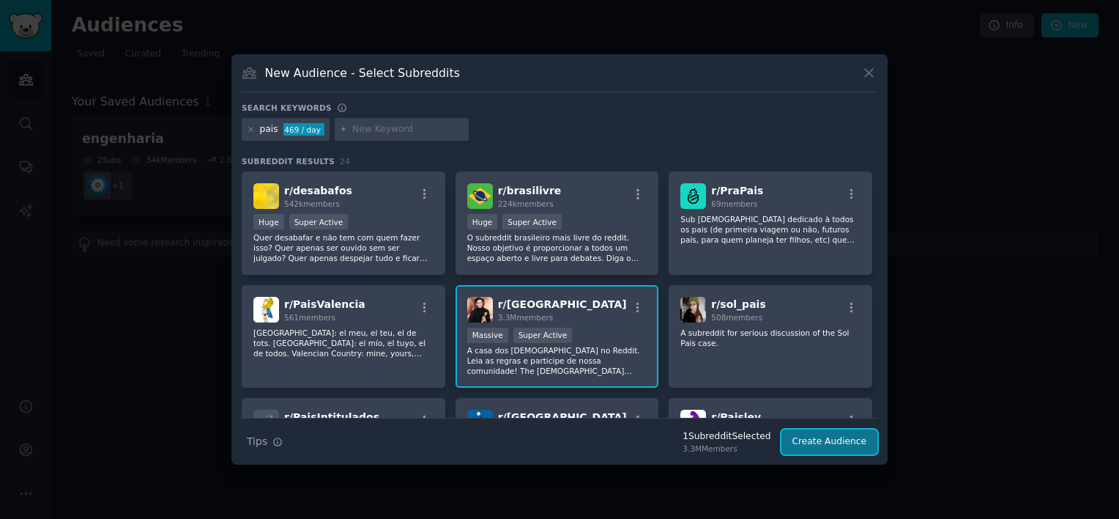
click at [823, 442] on button "Create Audience" at bounding box center [830, 441] width 97 height 25
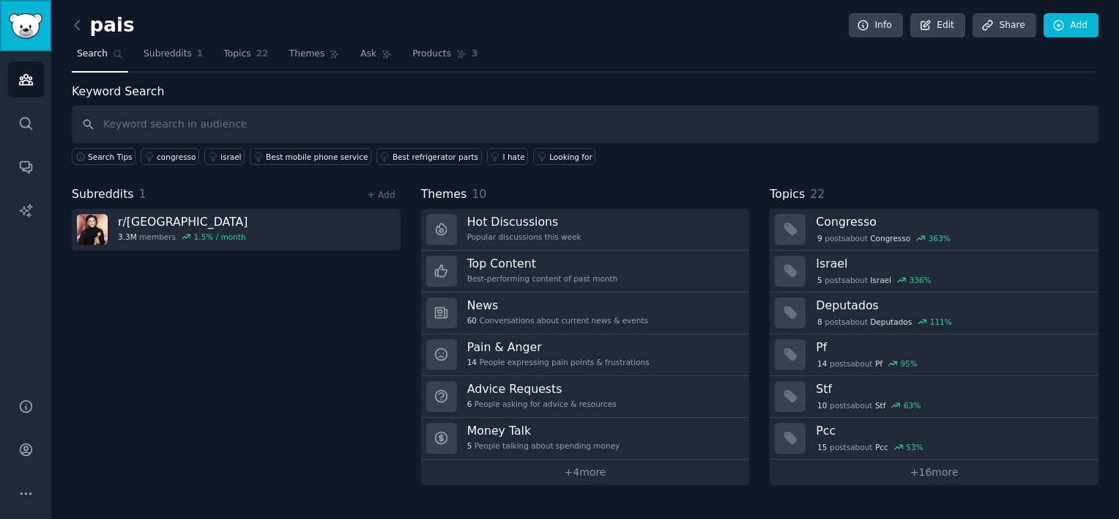
click at [12, 19] on img "Sidebar" at bounding box center [26, 26] width 34 height 26
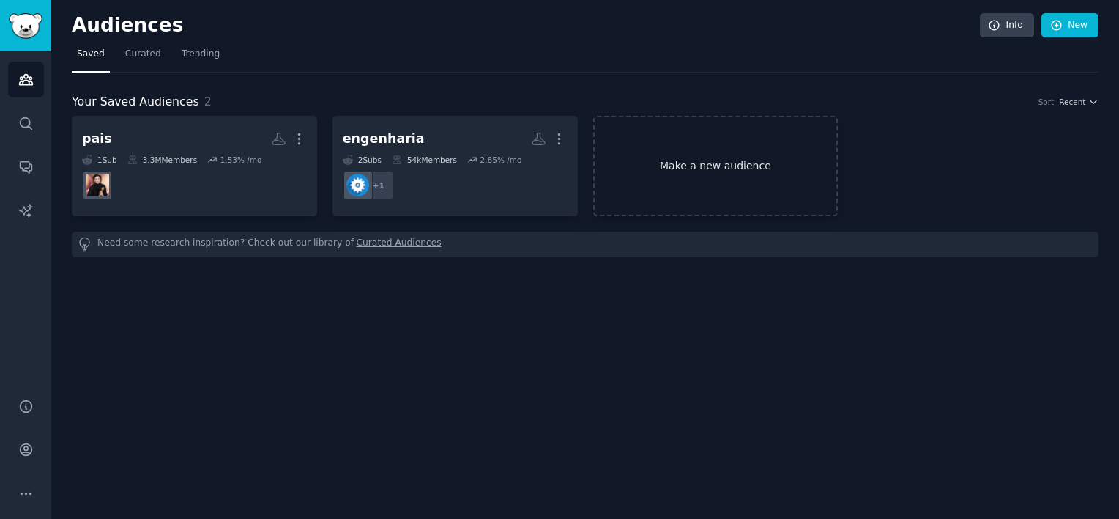
click at [746, 158] on link "Make a new audience" at bounding box center [715, 166] width 245 height 100
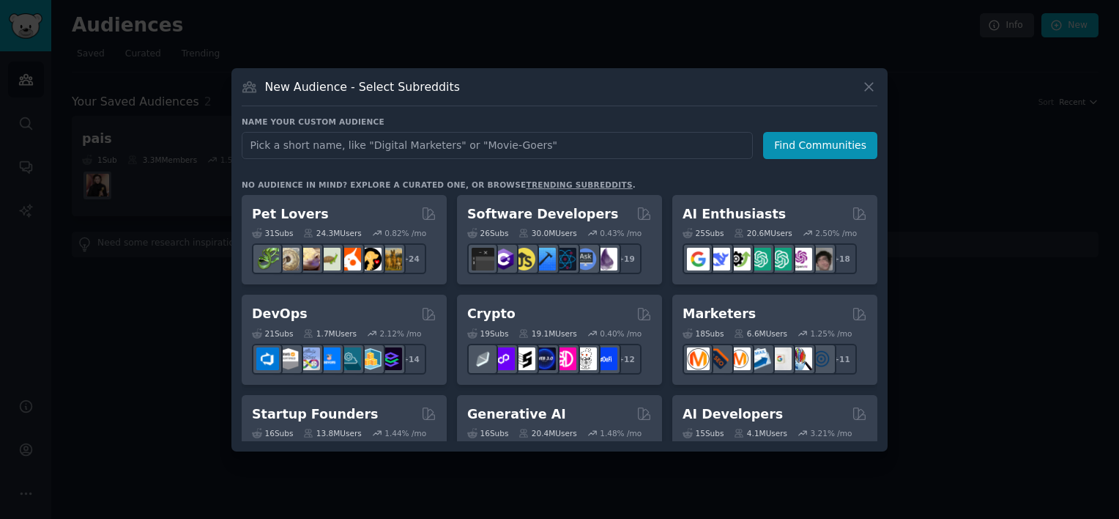
click at [592, 143] on input "text" at bounding box center [497, 145] width 511 height 27
type input "mães"
click at [838, 127] on div "Name your custom audience Audience Name mães Find Communities" at bounding box center [560, 137] width 636 height 42
click at [826, 144] on button "Find Communities" at bounding box center [820, 145] width 114 height 27
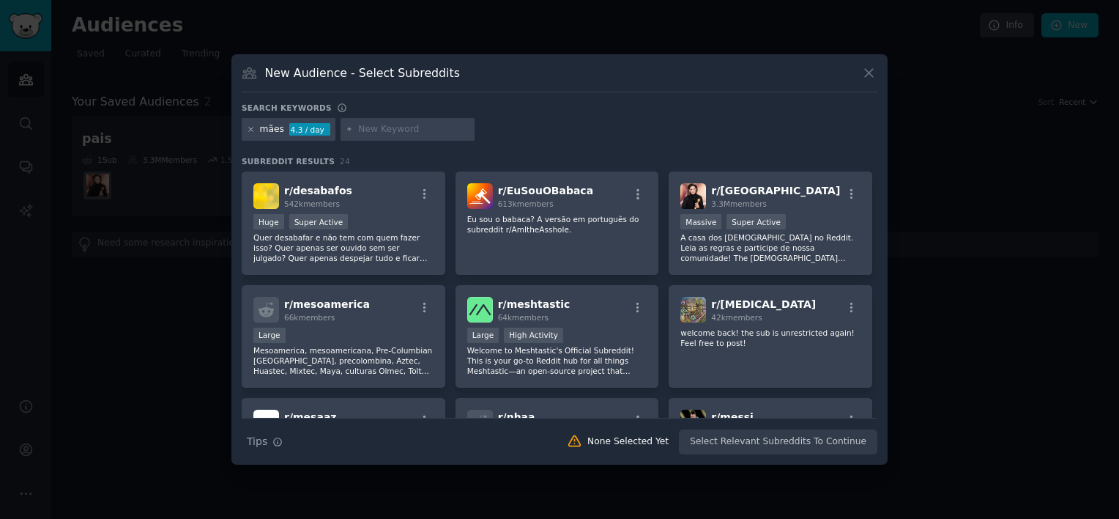
click at [249, 129] on icon at bounding box center [251, 129] width 8 height 8
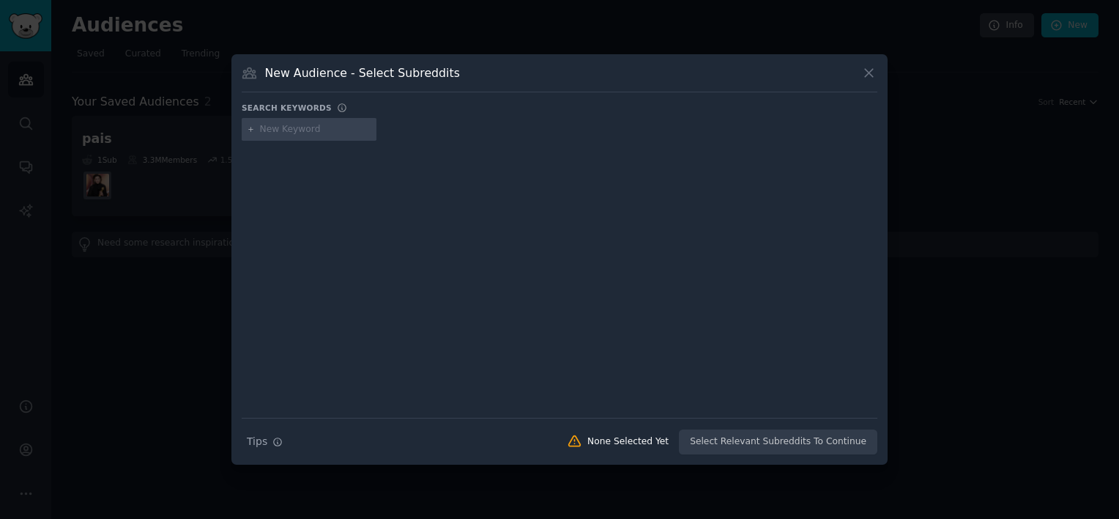
click at [316, 132] on input "text" at bounding box center [315, 129] width 111 height 13
type input "c"
type input "desenho"
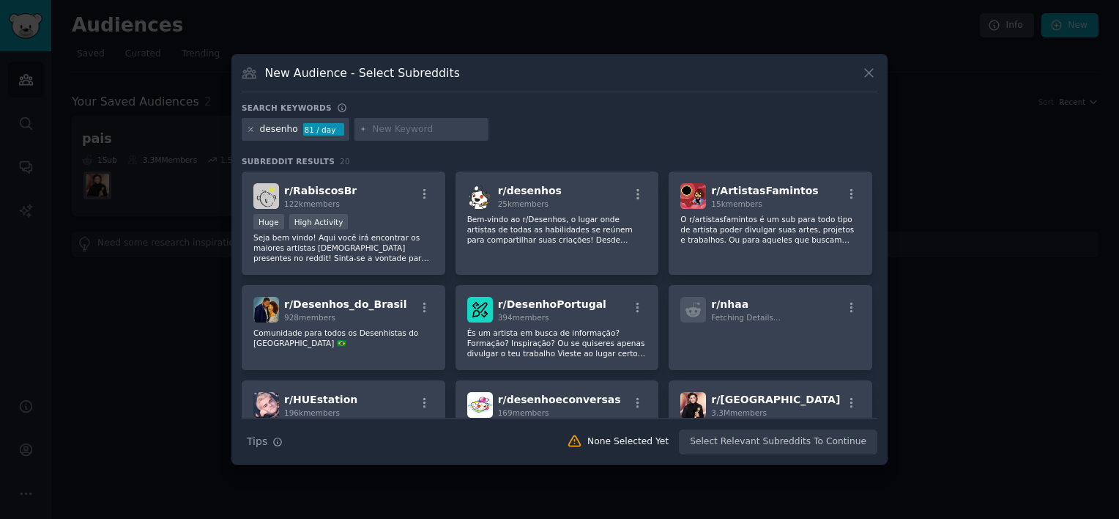
click at [250, 127] on icon at bounding box center [251, 129] width 8 height 8
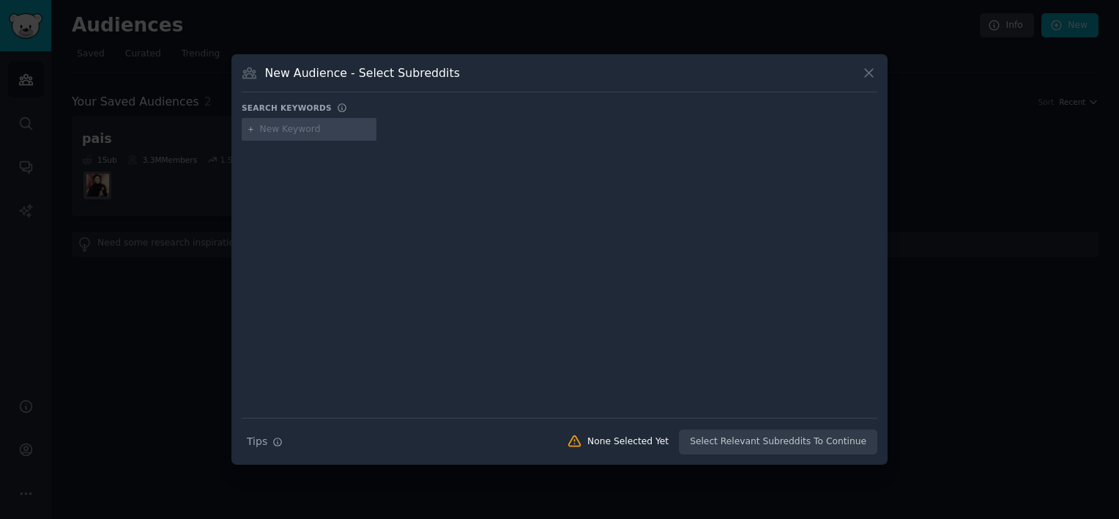
click at [273, 130] on input "text" at bounding box center [315, 129] width 111 height 13
type input "casa"
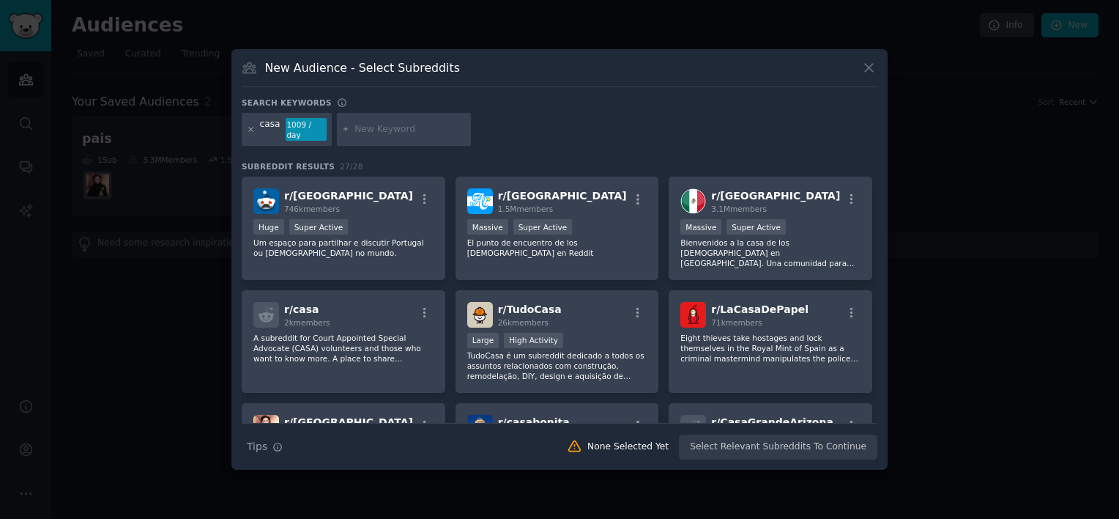
click at [251, 128] on icon at bounding box center [251, 129] width 8 height 8
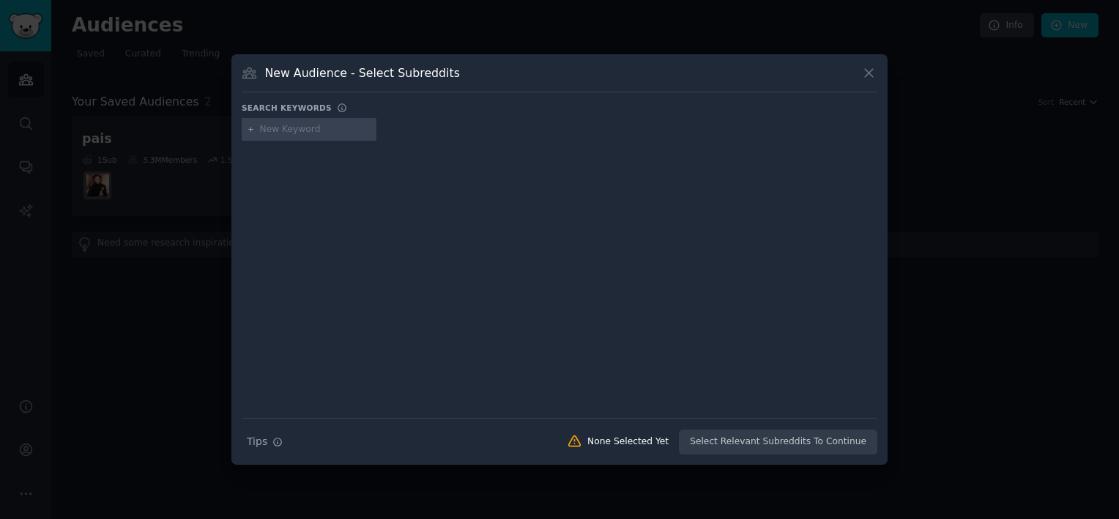
click at [264, 133] on input "text" at bounding box center [315, 129] width 111 height 13
type input "jardim"
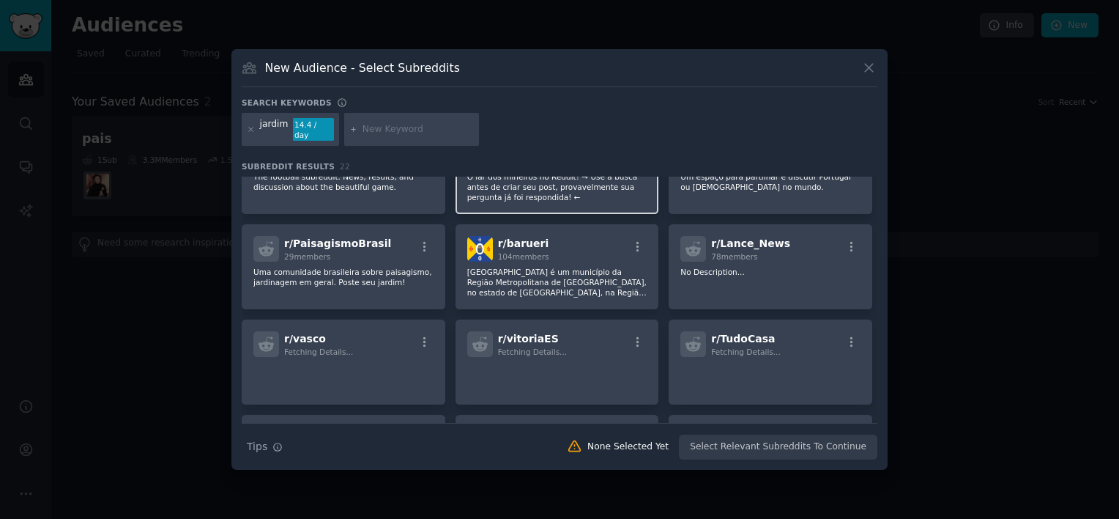
scroll to position [293, 0]
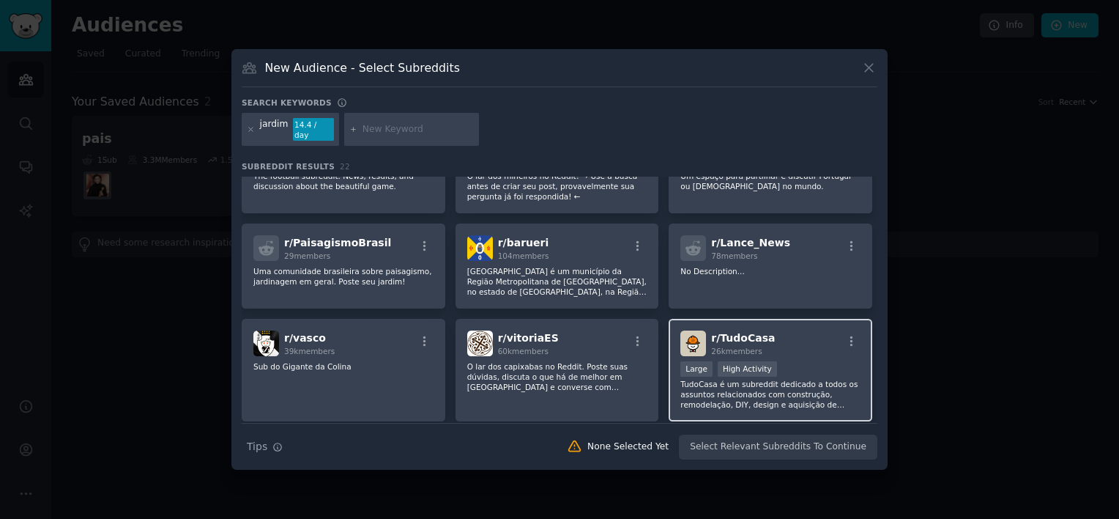
click at [812, 379] on p "TudoCasa é um subreddit dedicado a todos os assuntos relacionados com construçã…" at bounding box center [770, 394] width 180 height 31
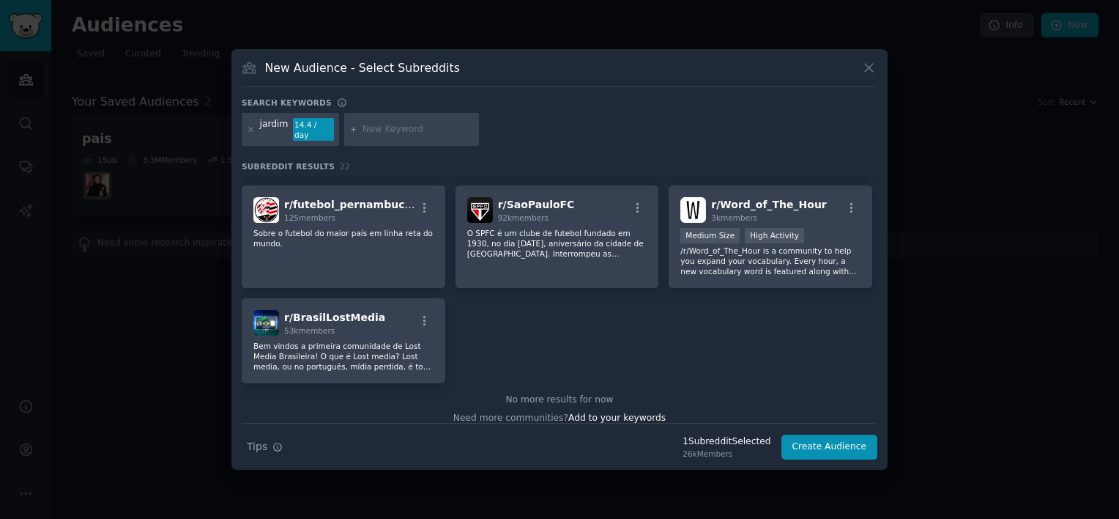
scroll to position [659, 0]
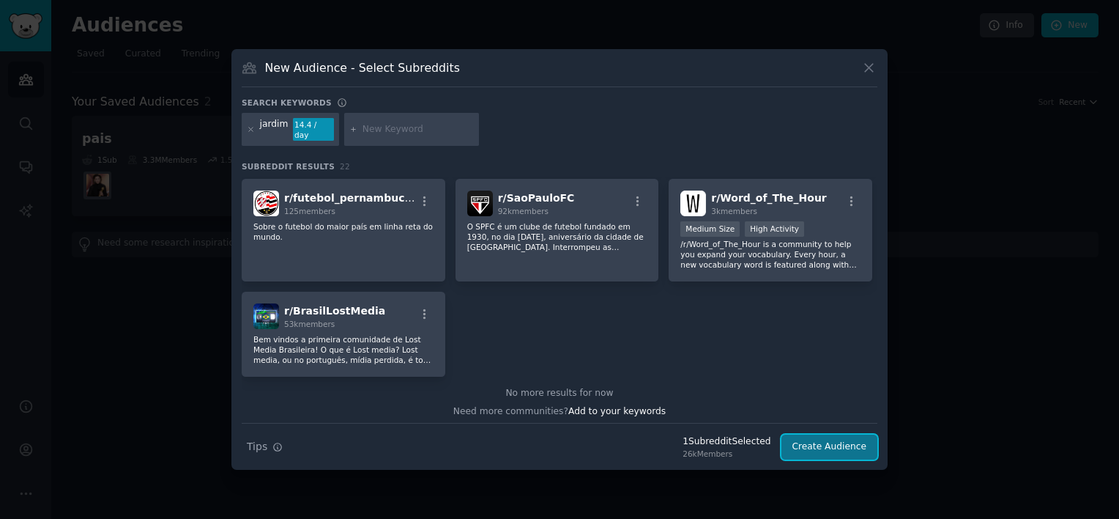
click at [841, 442] on button "Create Audience" at bounding box center [830, 446] width 97 height 25
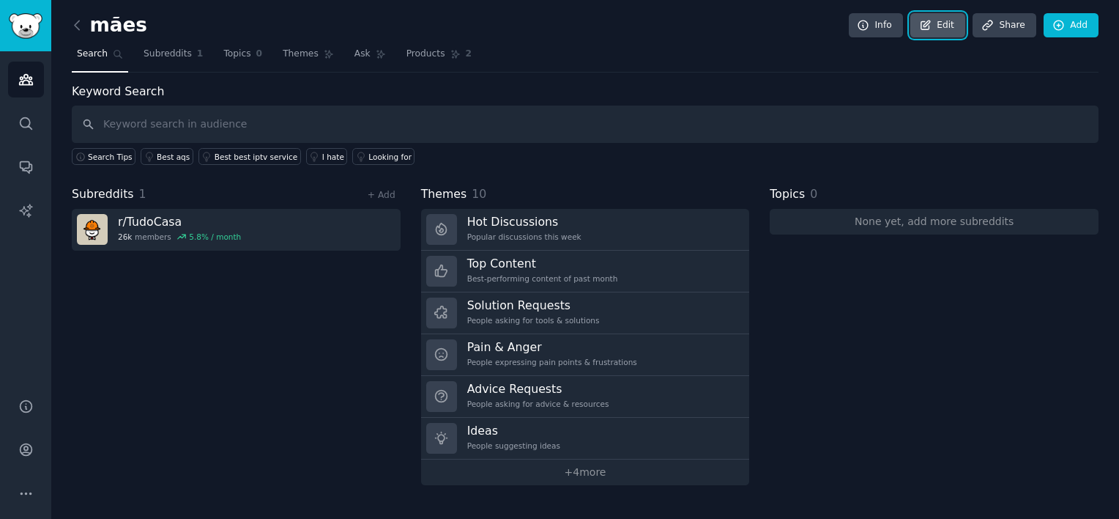
click at [944, 31] on link "Edit" at bounding box center [937, 25] width 55 height 25
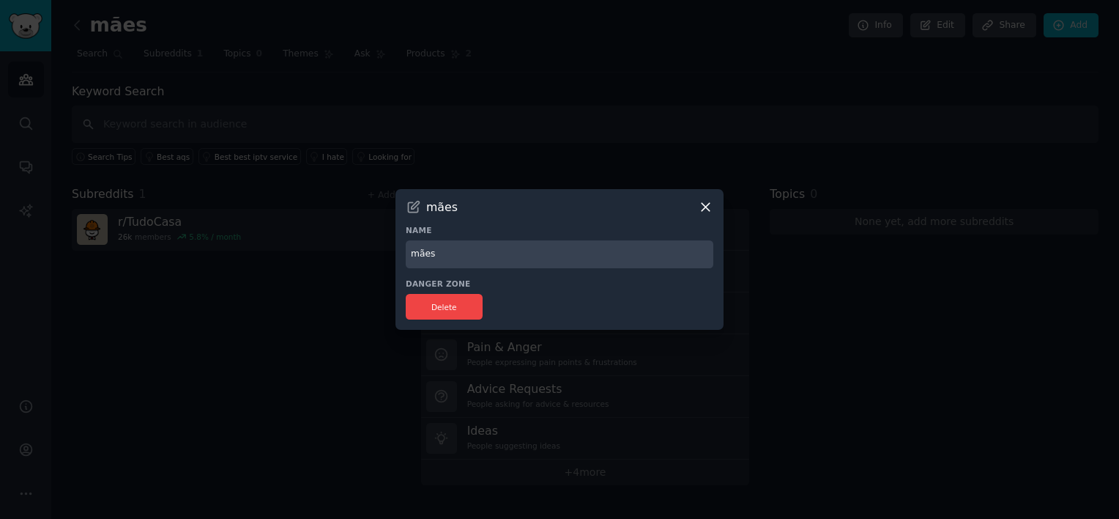
click at [708, 207] on icon at bounding box center [705, 206] width 15 height 15
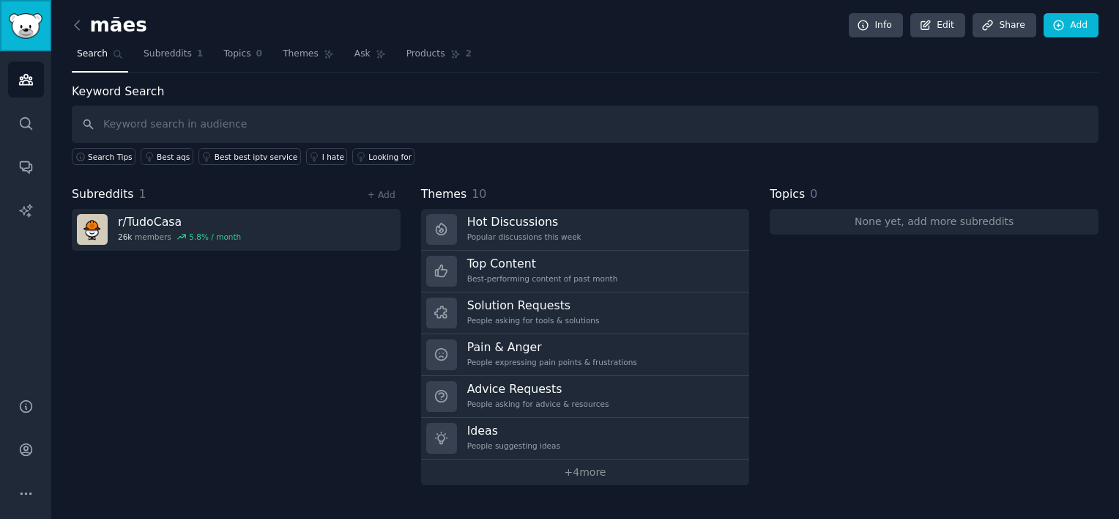
click at [26, 37] on img "Sidebar" at bounding box center [26, 26] width 34 height 26
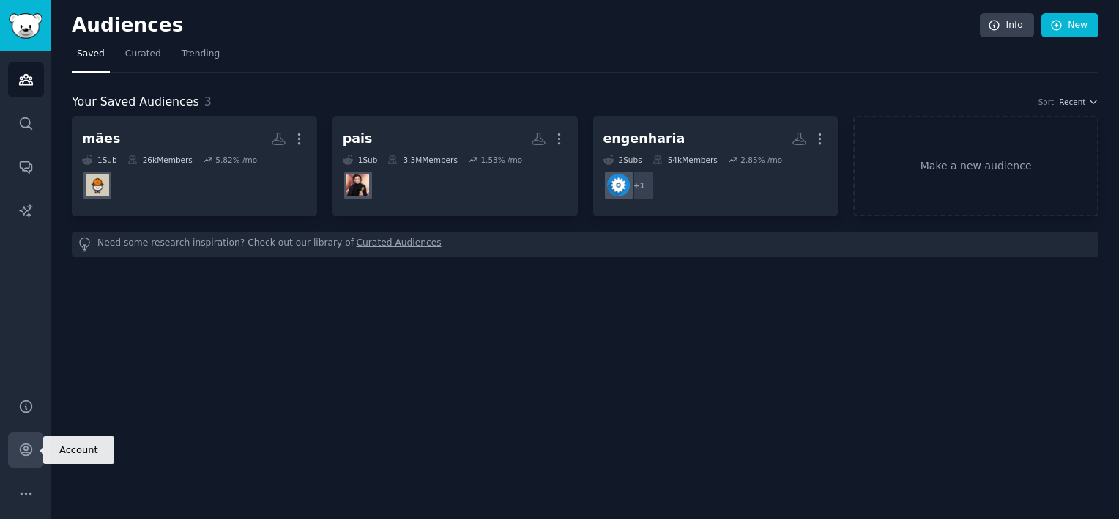
click at [26, 450] on icon "Sidebar" at bounding box center [25, 449] width 15 height 15
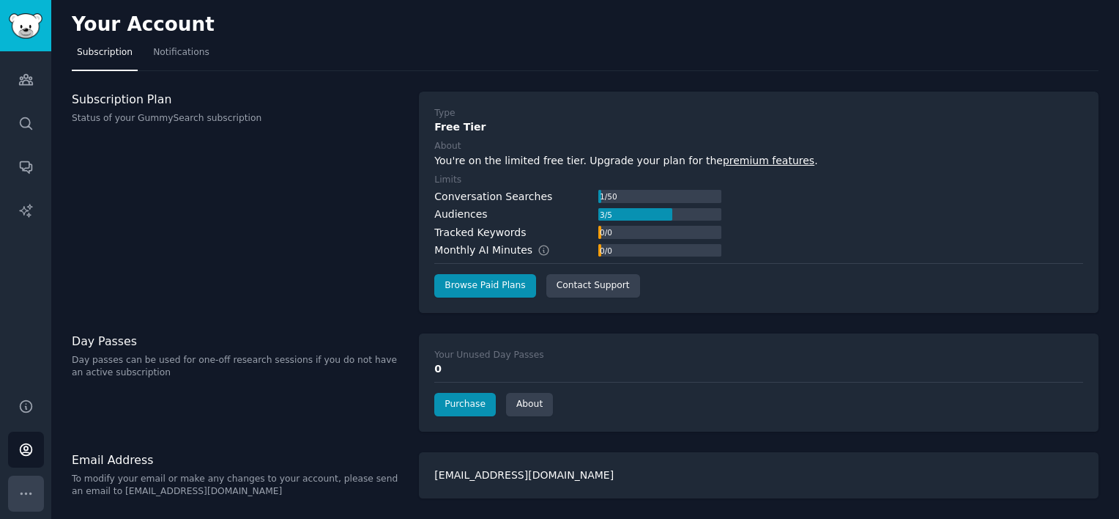
click at [31, 489] on icon "Sidebar" at bounding box center [25, 493] width 15 height 15
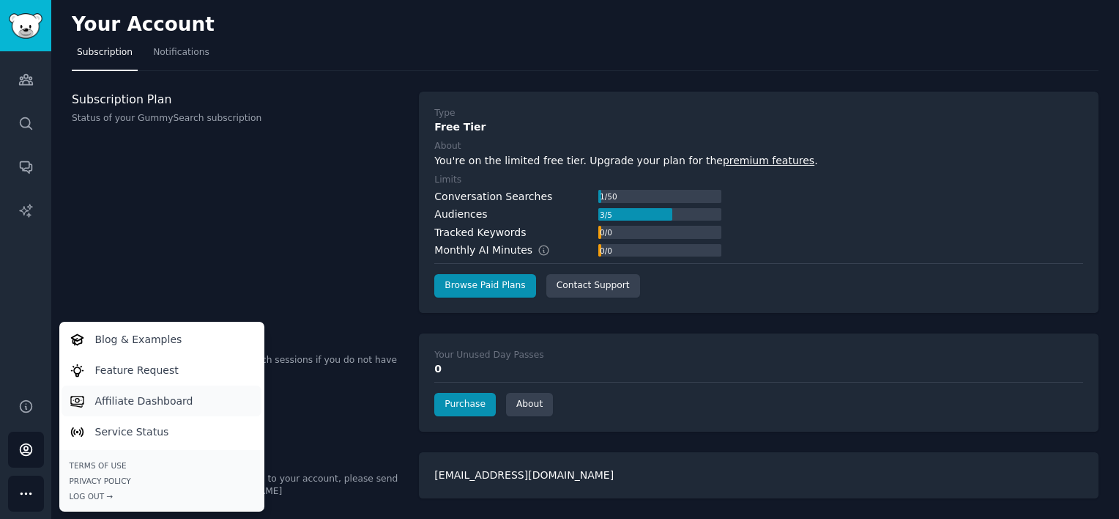
click at [125, 402] on p "Affiliate Dashboard" at bounding box center [144, 400] width 98 height 15
click at [360, 231] on div "Subscription Plan Status of your GummySearch subscription" at bounding box center [238, 202] width 332 height 221
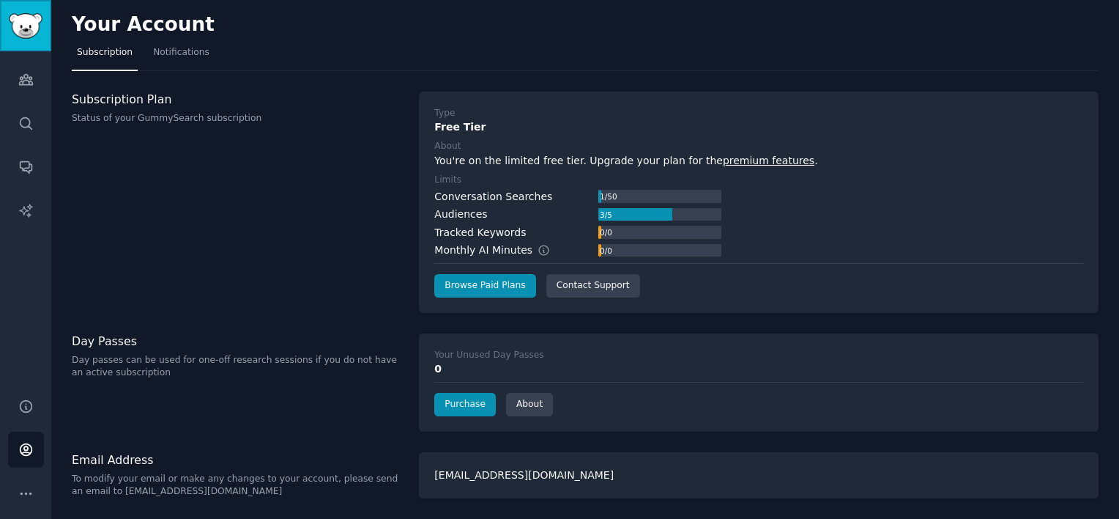
click at [21, 26] on img "Sidebar" at bounding box center [26, 26] width 34 height 26
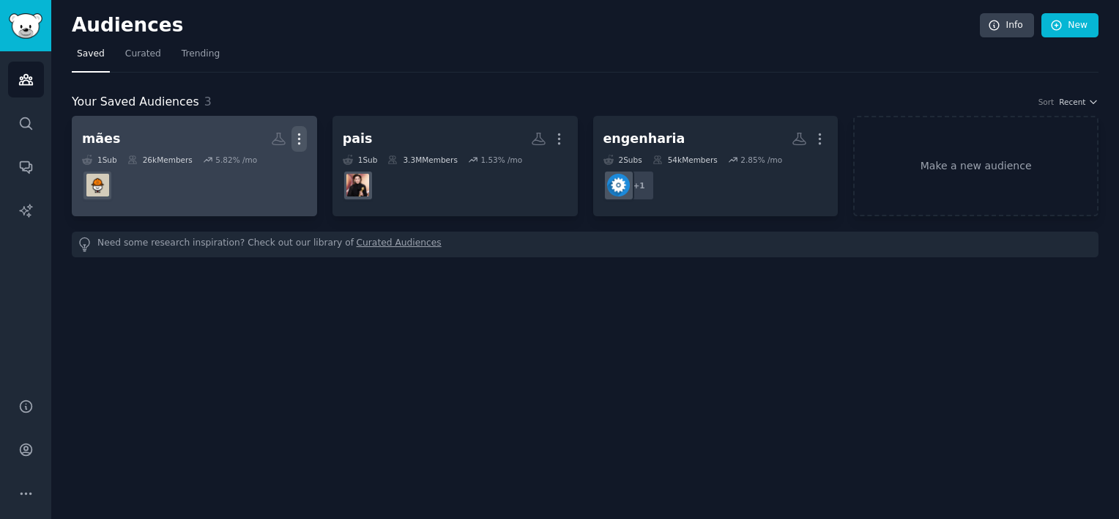
click at [294, 138] on icon "button" at bounding box center [299, 138] width 15 height 15
click at [266, 174] on p "Delete" at bounding box center [259, 169] width 34 height 15
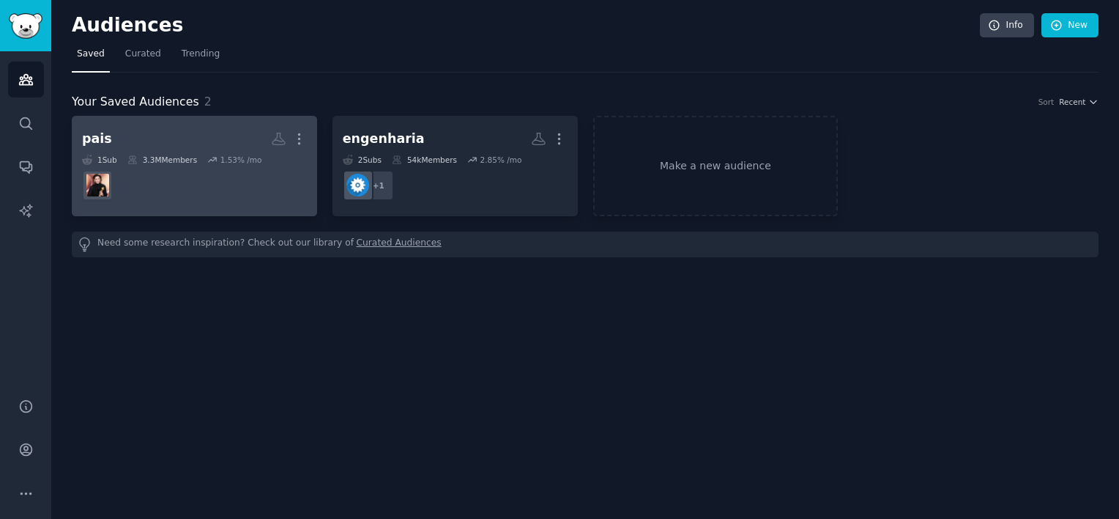
click at [204, 182] on dd "r/brasil" at bounding box center [194, 185] width 225 height 41
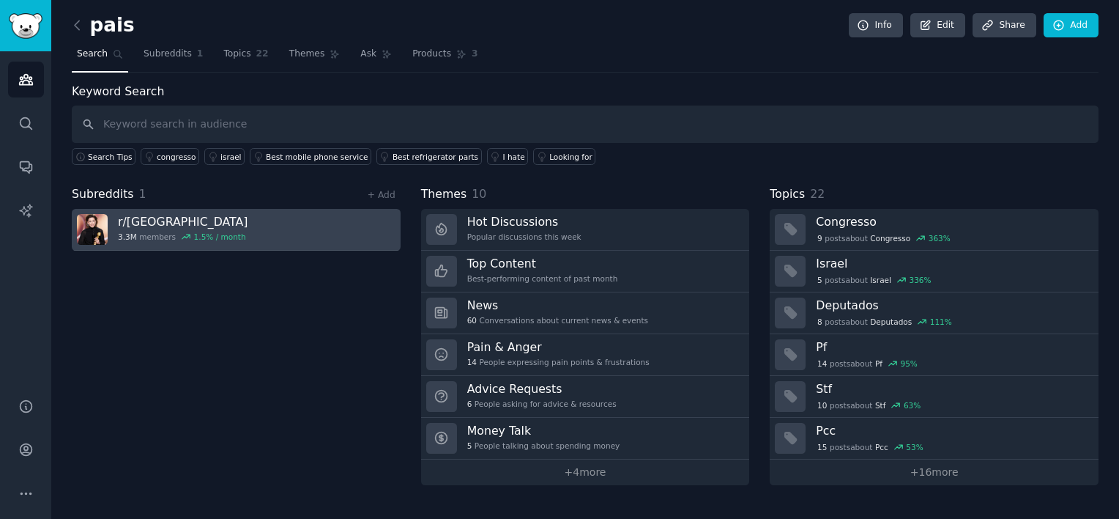
click at [275, 229] on link "r/ brasil 3.3M members 1.5 % / month" at bounding box center [236, 230] width 329 height 42
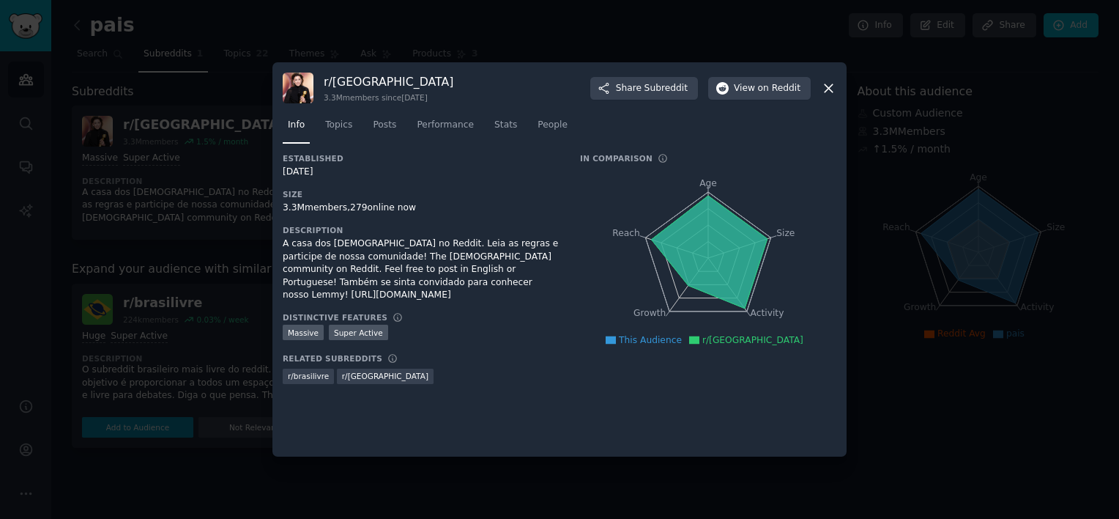
click at [833, 88] on icon at bounding box center [828, 88] width 15 height 15
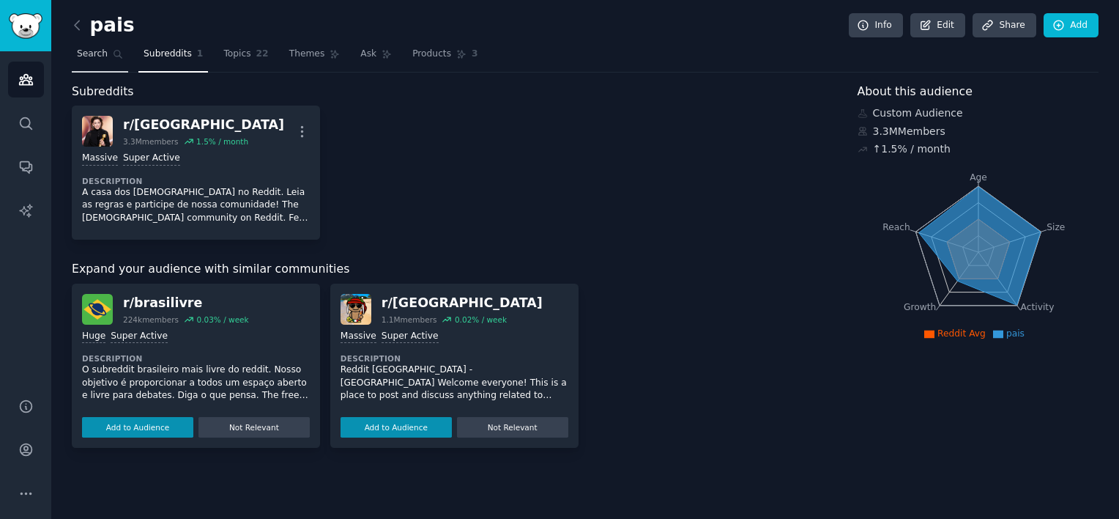
click at [88, 49] on span "Search" at bounding box center [92, 54] width 31 height 13
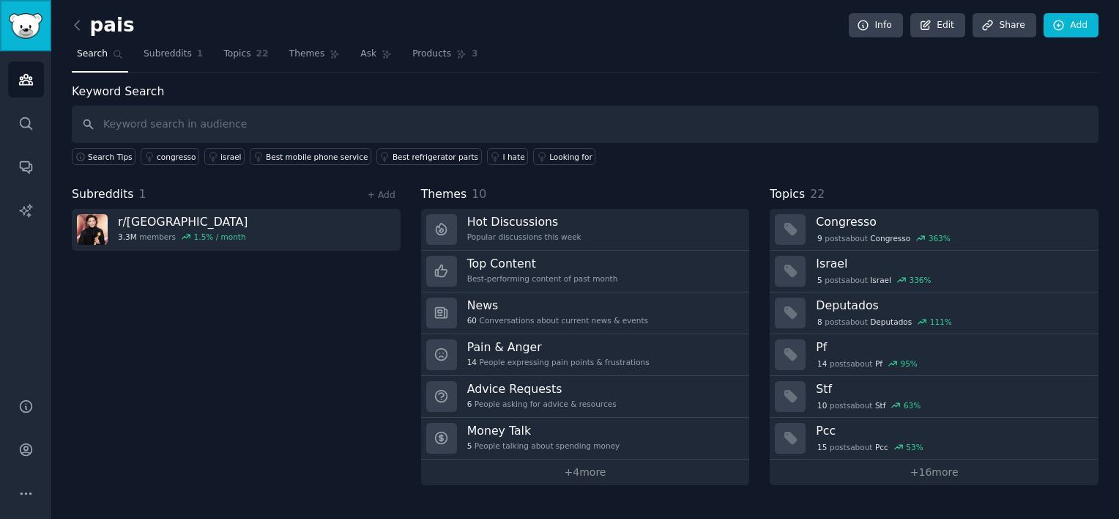
click at [23, 24] on img "Sidebar" at bounding box center [26, 26] width 34 height 26
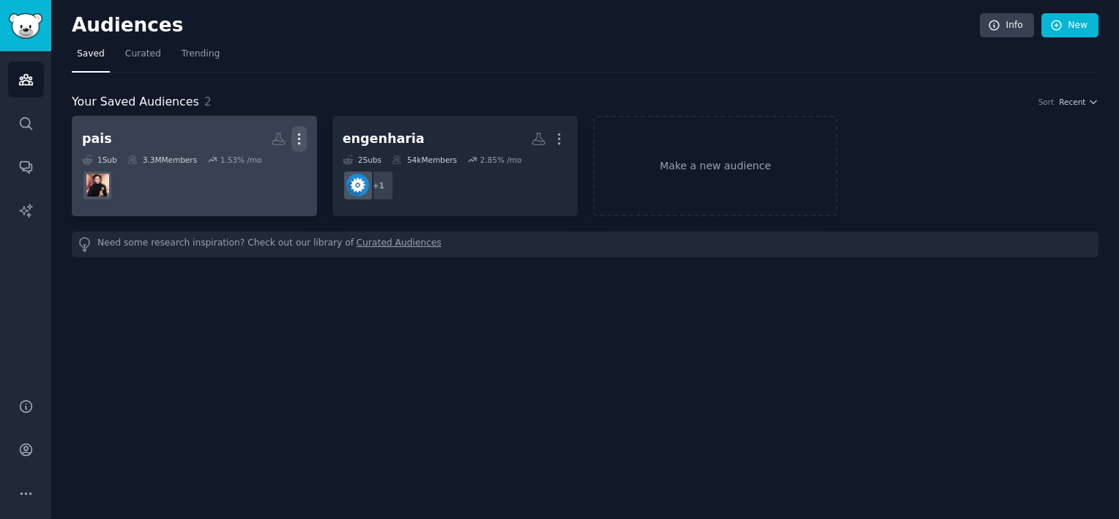
click at [299, 144] on icon "button" at bounding box center [298, 139] width 1 height 10
click at [249, 174] on p "Delete" at bounding box center [259, 169] width 34 height 15
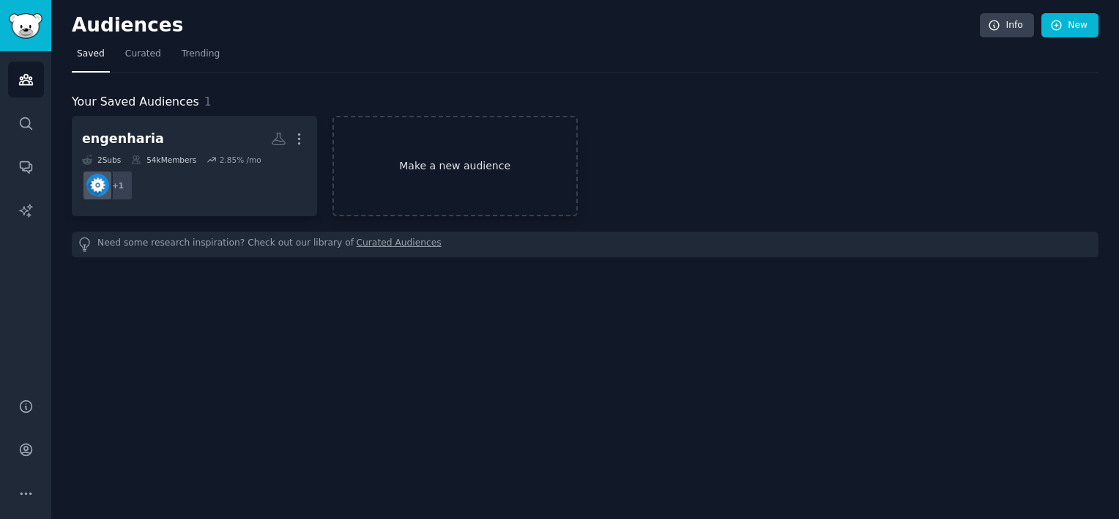
click at [486, 164] on link "Make a new audience" at bounding box center [455, 166] width 245 height 100
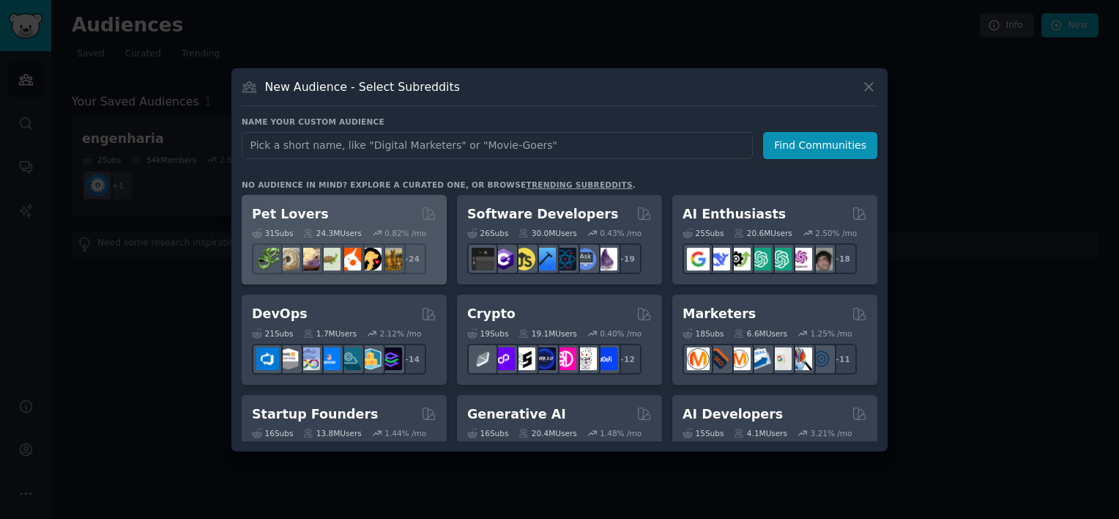
click at [366, 215] on div "Pet Lovers" at bounding box center [344, 214] width 185 height 18
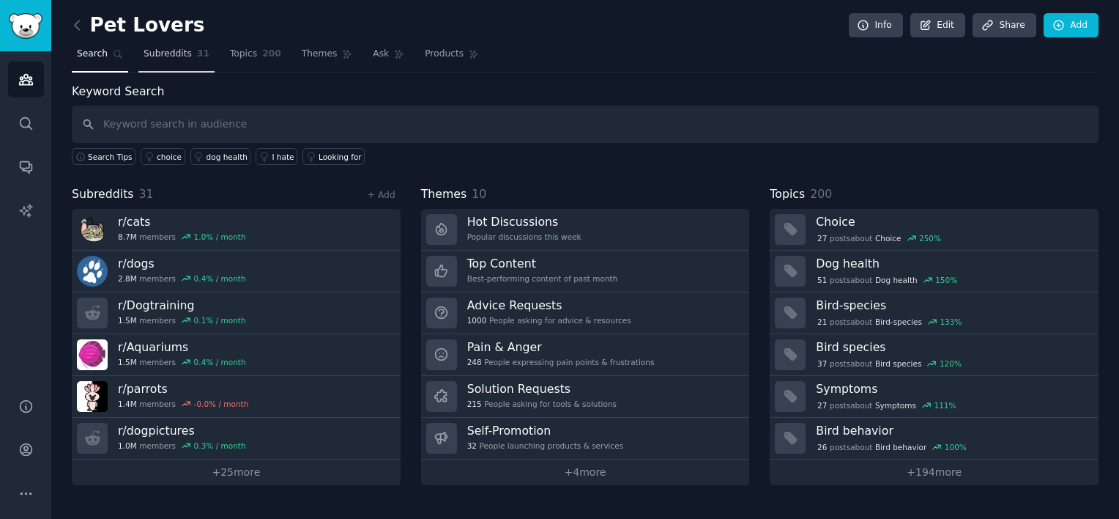
click at [169, 59] on span "Subreddits" at bounding box center [168, 54] width 48 height 13
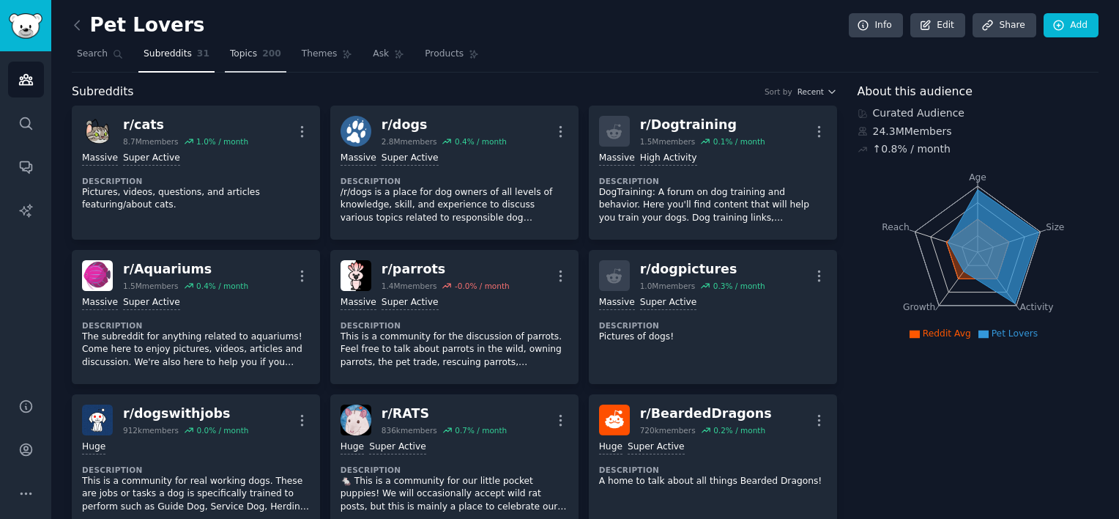
click at [237, 63] on link "Topics 200" at bounding box center [256, 57] width 62 height 30
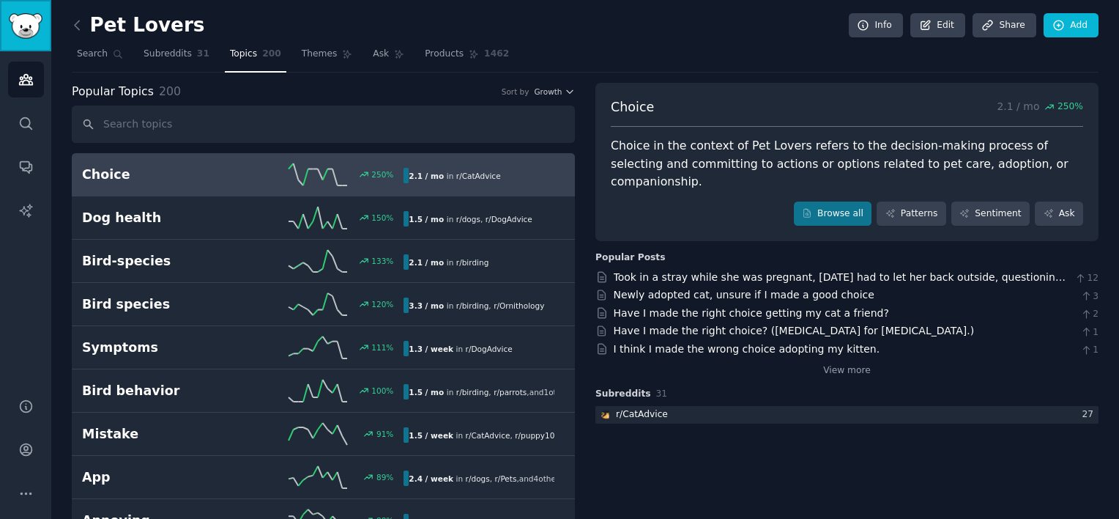
click at [22, 29] on img "Sidebar" at bounding box center [26, 26] width 34 height 26
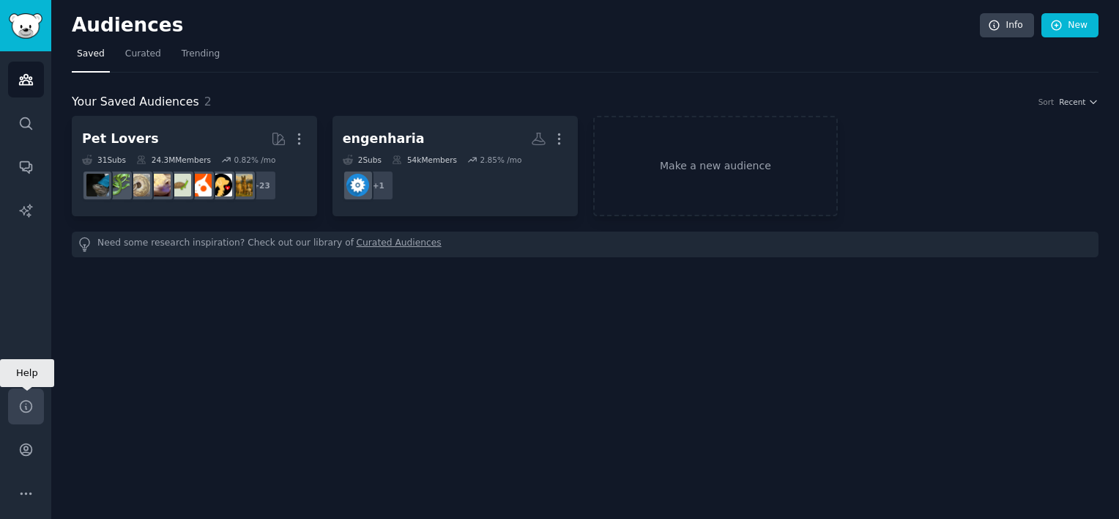
click at [29, 405] on icon "Sidebar" at bounding box center [25, 405] width 15 height 15
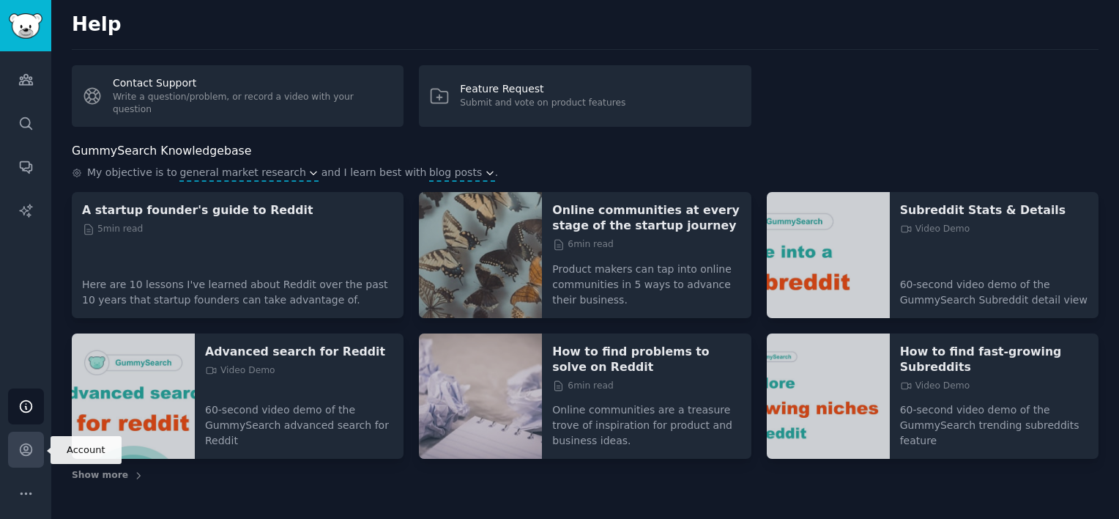
click at [34, 454] on link "Account" at bounding box center [26, 449] width 36 height 36
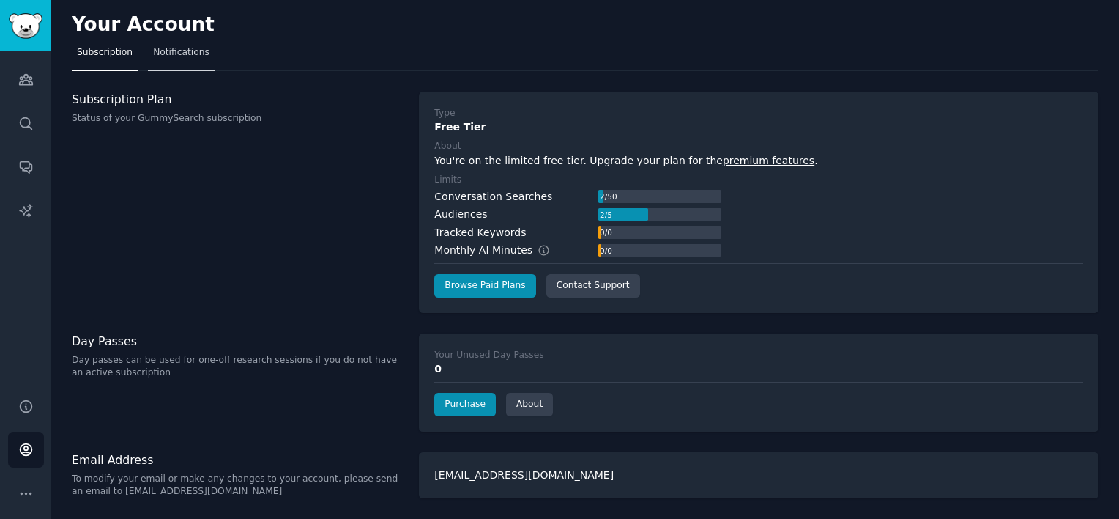
click at [153, 49] on span "Notifications" at bounding box center [181, 52] width 56 height 13
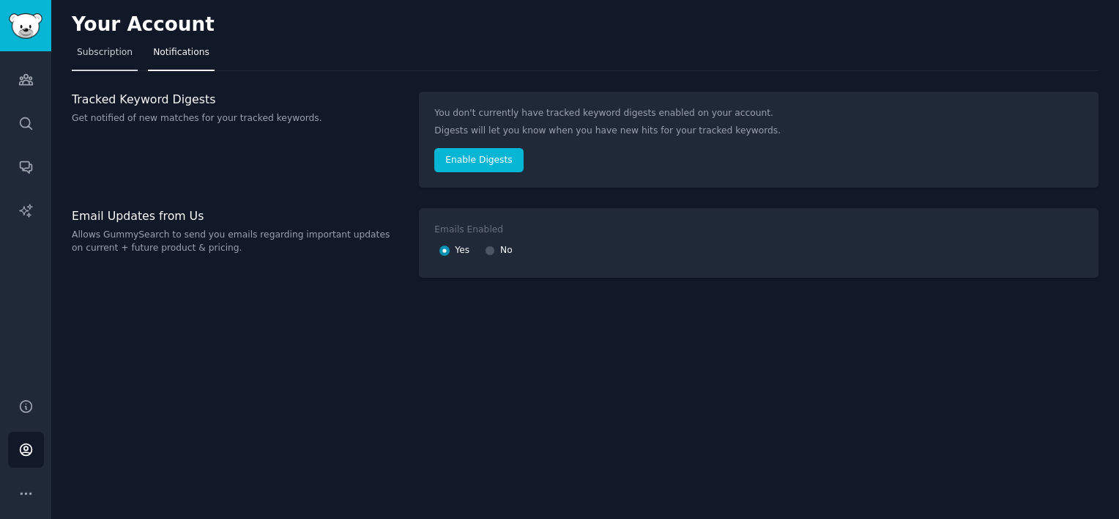
click at [100, 50] on span "Subscription" at bounding box center [105, 52] width 56 height 13
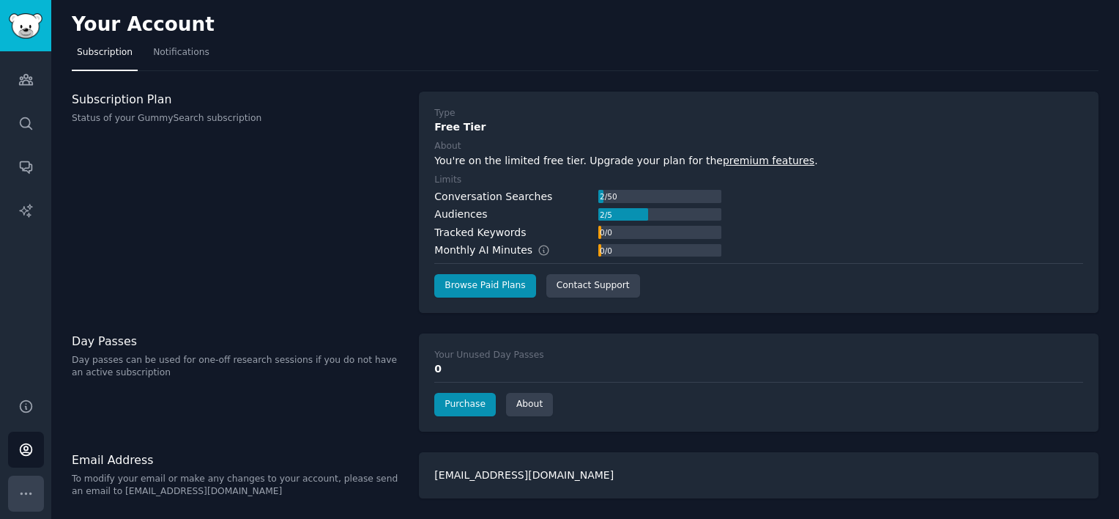
click at [29, 489] on icon "Sidebar" at bounding box center [25, 493] width 15 height 15
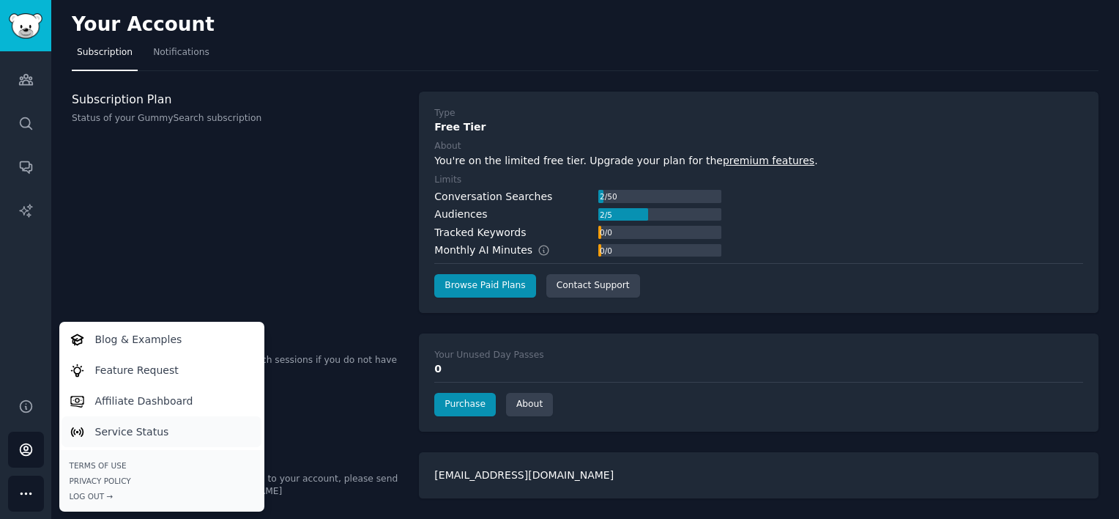
click at [154, 437] on p "Service Status" at bounding box center [132, 431] width 74 height 15
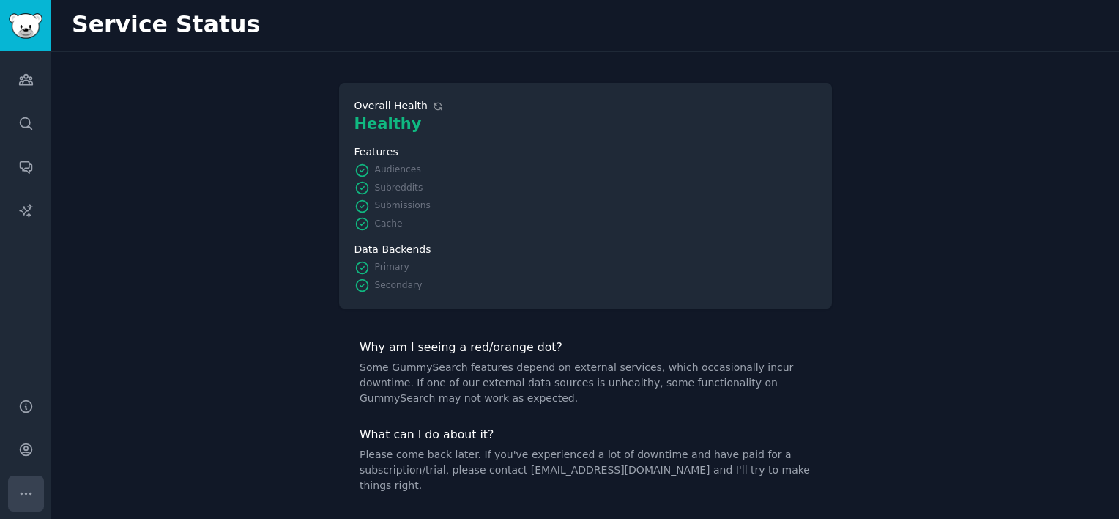
click at [12, 491] on button "More" at bounding box center [26, 493] width 36 height 36
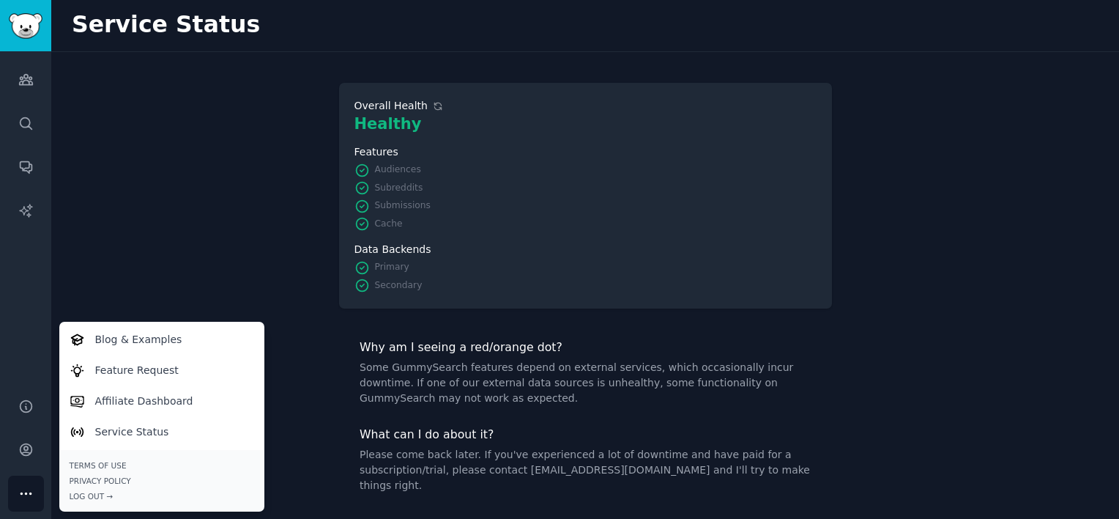
drag, startPoint x: 839, startPoint y: 53, endPoint x: 851, endPoint y: 47, distance: 13.8
click at [851, 47] on main "Service Status Overall Health Healthy Features Audiences Subreddits Submissions…" at bounding box center [585, 259] width 1068 height 519
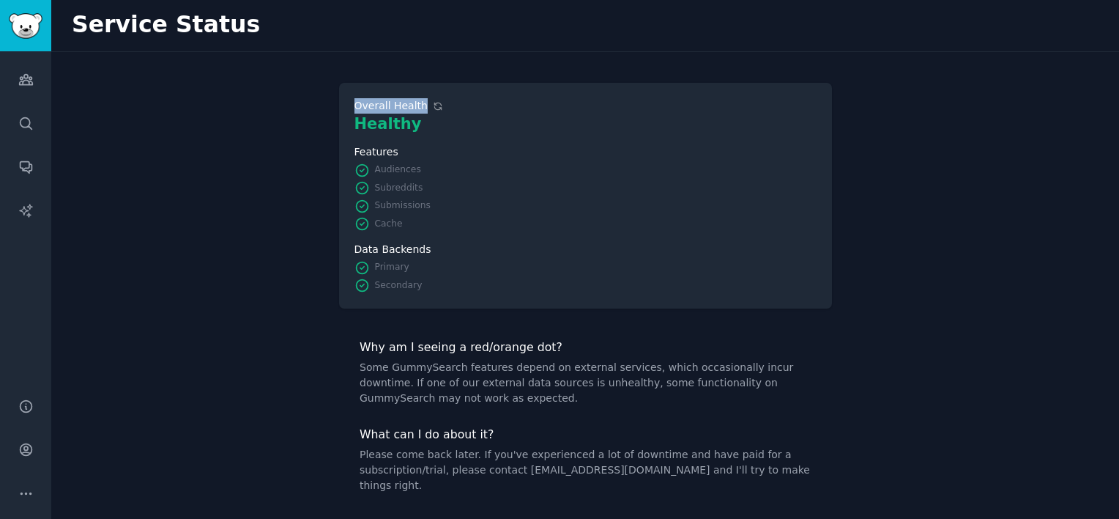
drag, startPoint x: 851, startPoint y: 47, endPoint x: 829, endPoint y: 38, distance: 23.7
drag, startPoint x: 829, startPoint y: 38, endPoint x: 691, endPoint y: 21, distance: 139.6
click at [691, 21] on div "Service Status" at bounding box center [585, 25] width 1027 height 51
click at [12, 31] on img "Sidebar" at bounding box center [26, 26] width 34 height 26
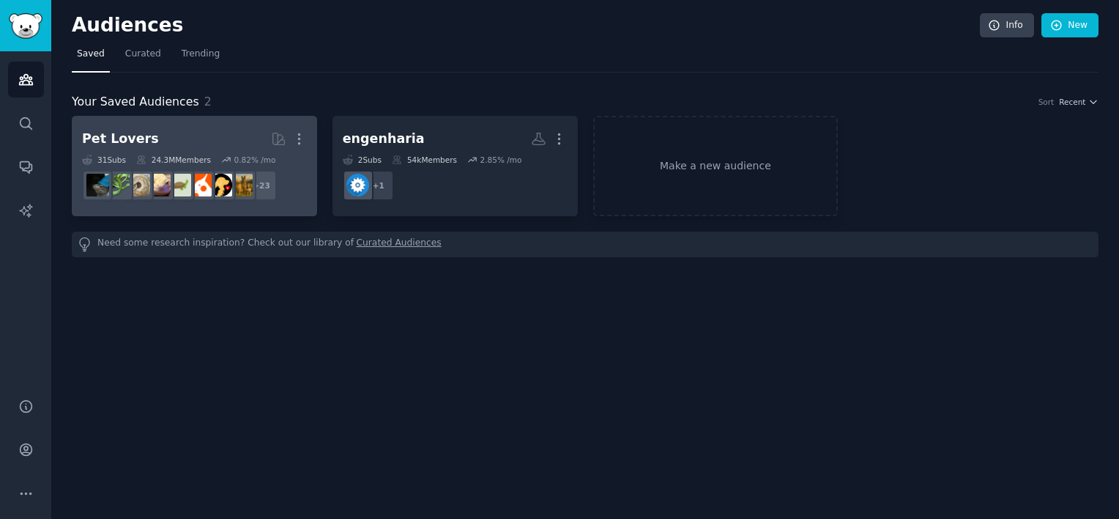
click at [202, 148] on h2 "Pet Lovers More" at bounding box center [194, 139] width 225 height 26
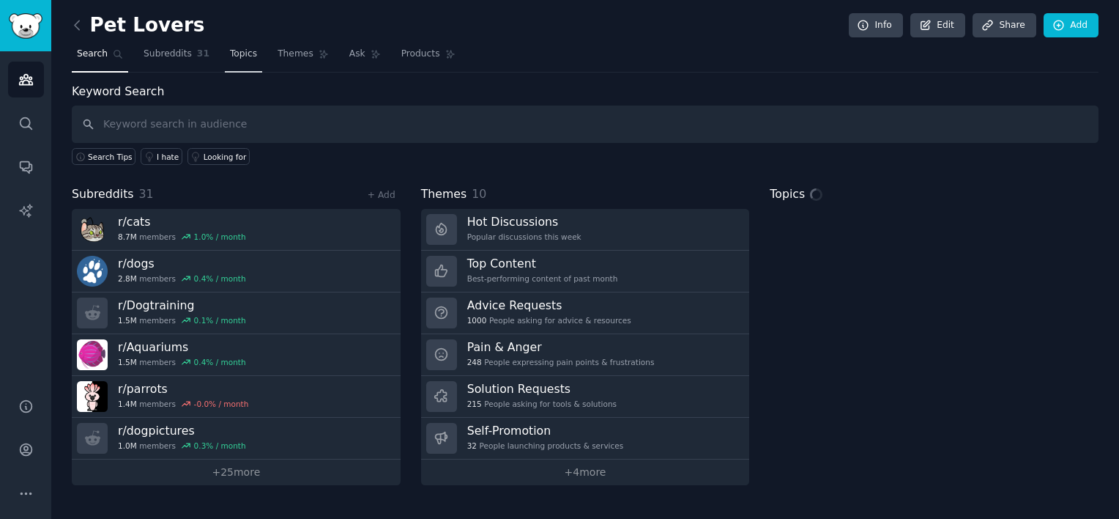
click at [231, 53] on span "Topics" at bounding box center [243, 54] width 27 height 13
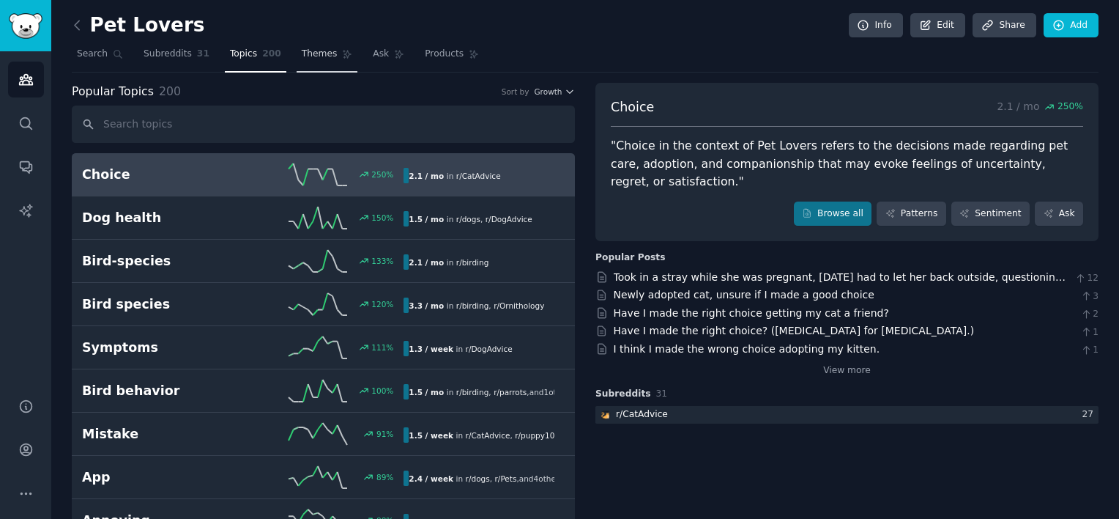
click at [302, 59] on span "Themes" at bounding box center [320, 54] width 36 height 13
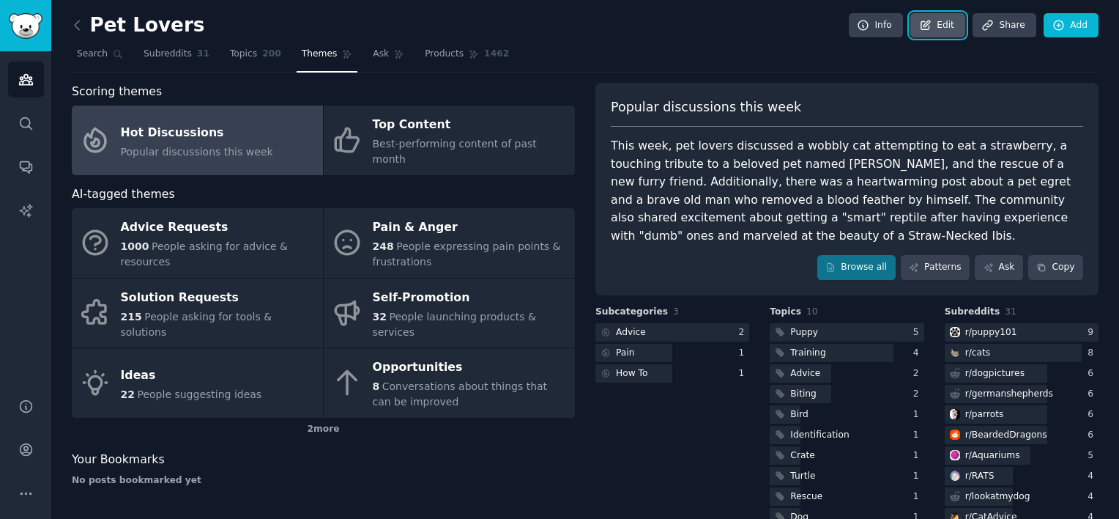
click at [935, 29] on link "Edit" at bounding box center [937, 25] width 55 height 25
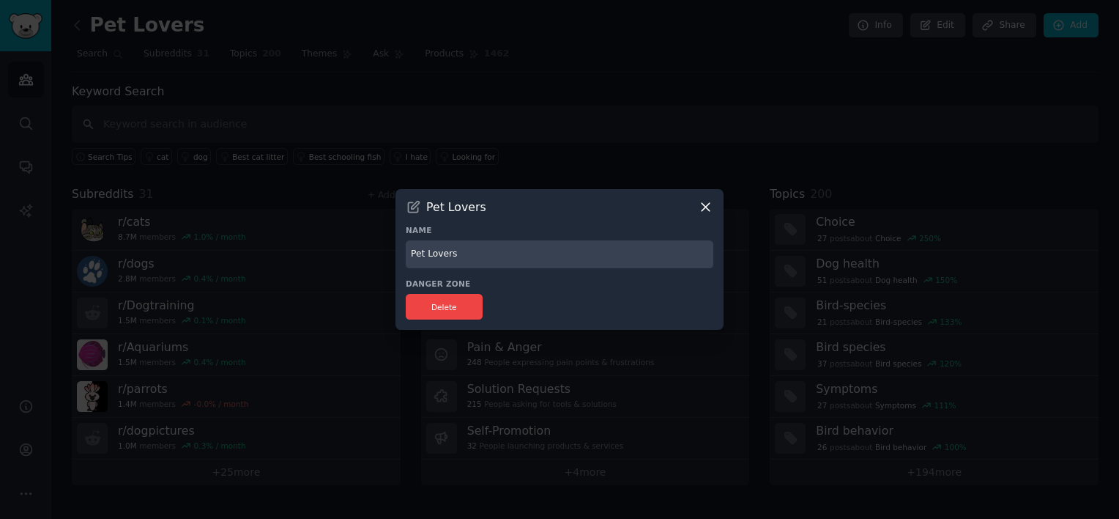
click at [702, 205] on icon at bounding box center [705, 206] width 15 height 15
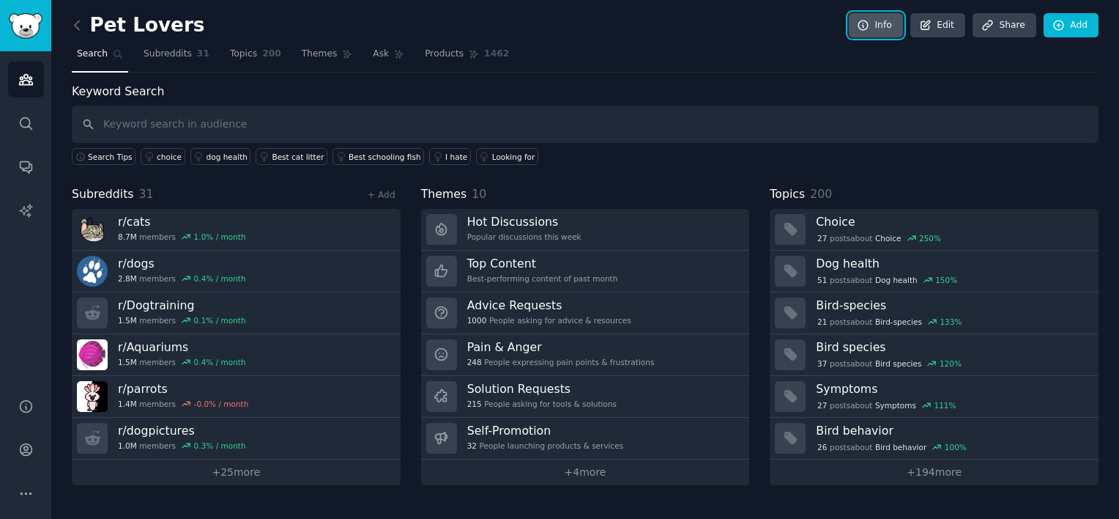
click at [892, 28] on link "Info" at bounding box center [876, 25] width 54 height 25
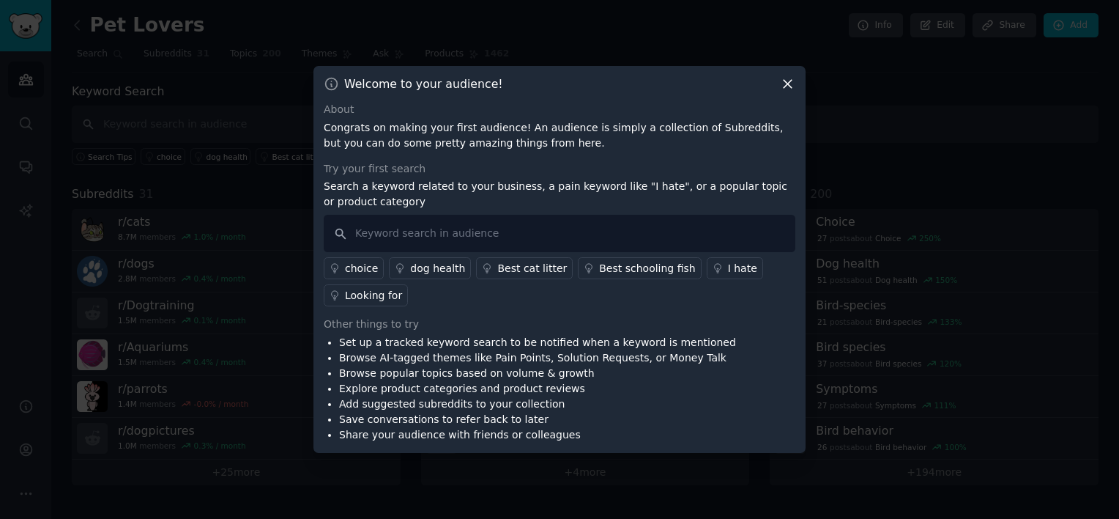
click at [257, 138] on div at bounding box center [559, 259] width 1119 height 519
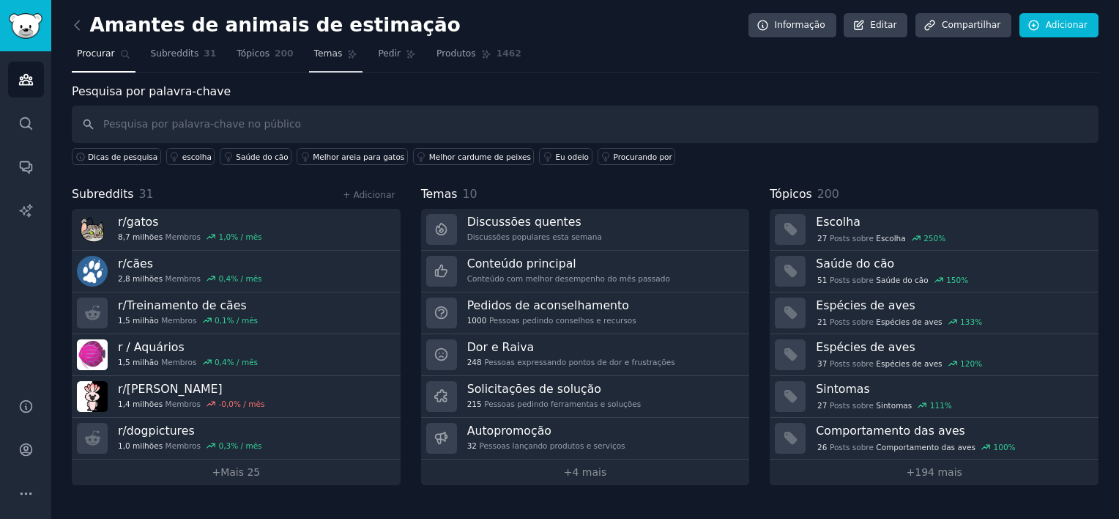
click at [314, 55] on span "Temas" at bounding box center [328, 54] width 29 height 13
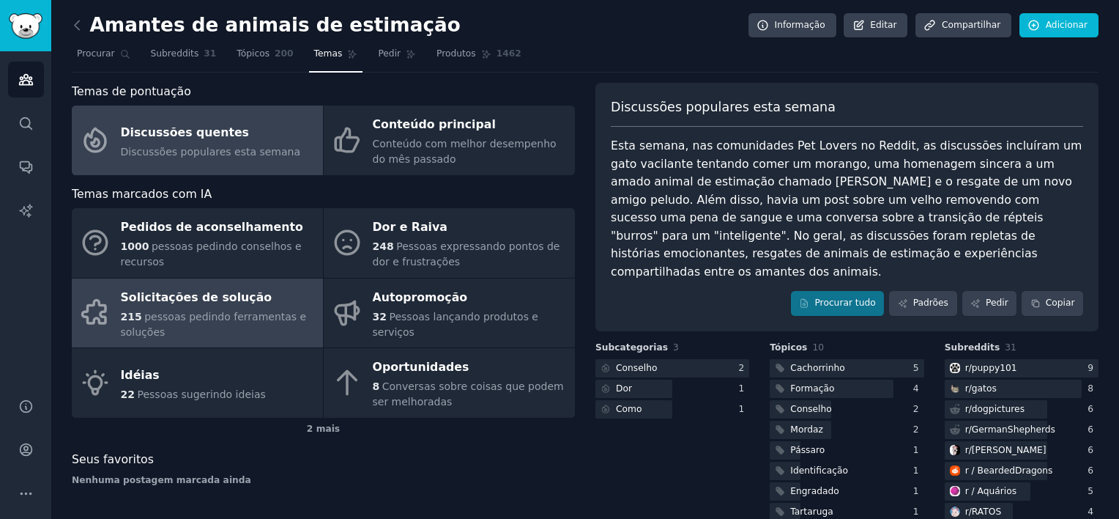
click at [217, 306] on div "Solicitações de solução" at bounding box center [218, 297] width 195 height 23
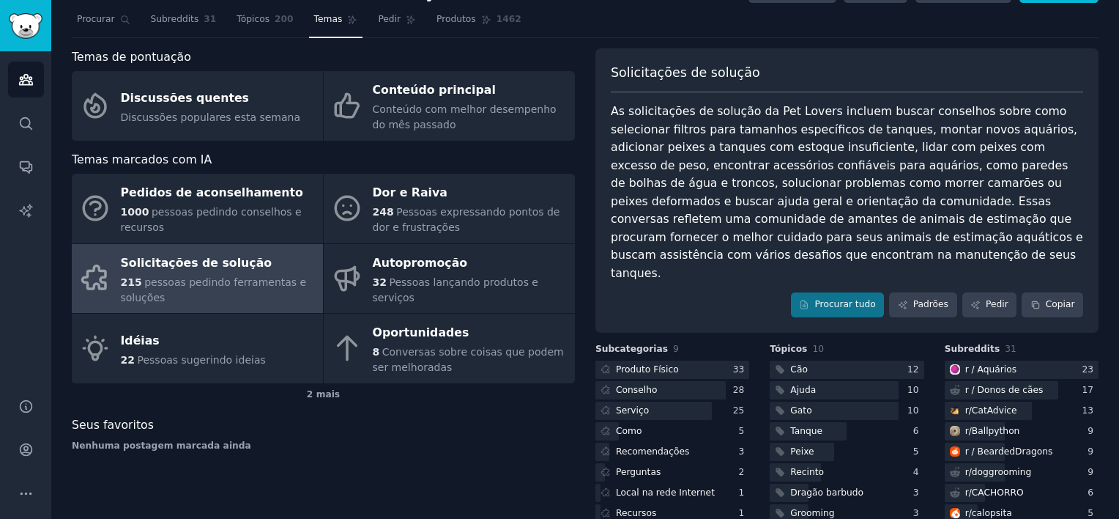
scroll to position [103, 0]
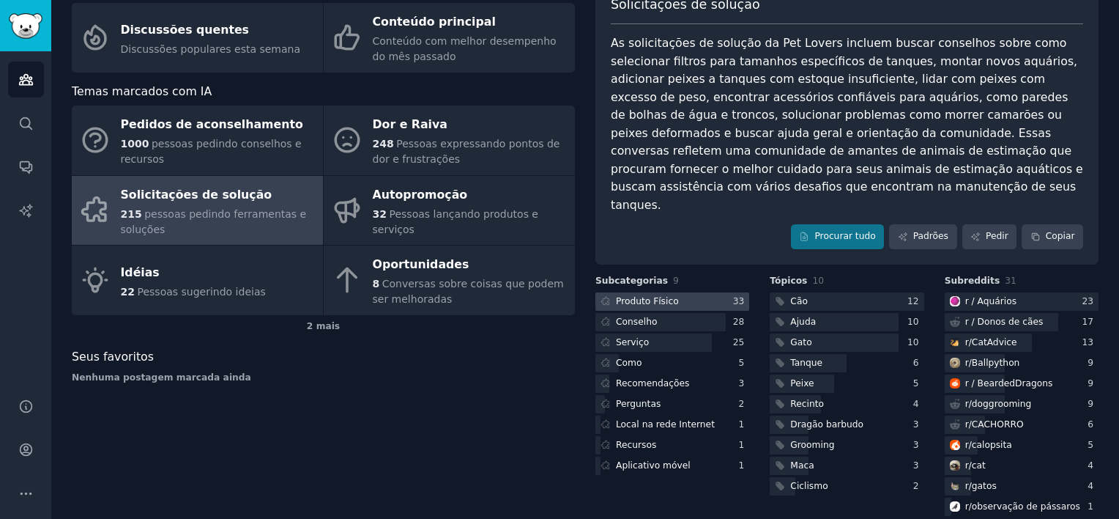
click at [673, 292] on div at bounding box center [673, 301] width 154 height 18
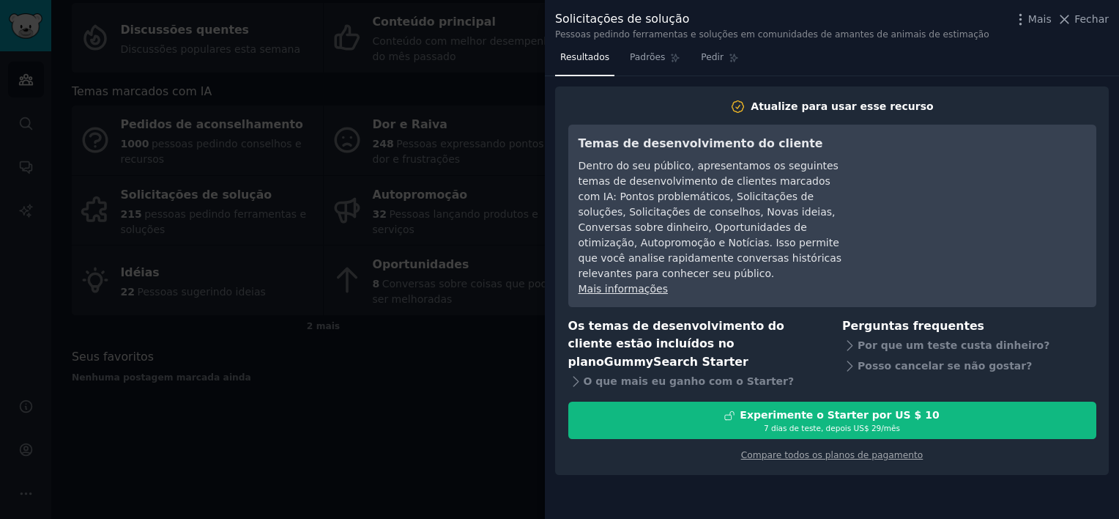
drag, startPoint x: 700, startPoint y: 195, endPoint x: 690, endPoint y: 197, distance: 10.5
drag, startPoint x: 690, startPoint y: 197, endPoint x: 668, endPoint y: 206, distance: 23.7
drag, startPoint x: 668, startPoint y: 206, endPoint x: 645, endPoint y: 223, distance: 28.7
drag, startPoint x: 645, startPoint y: 223, endPoint x: 636, endPoint y: 230, distance: 11.6
click at [636, 230] on div "Dentro do seu público, apresentamos os seguintes temas de desenvolvimento de cl…" at bounding box center [712, 219] width 267 height 123
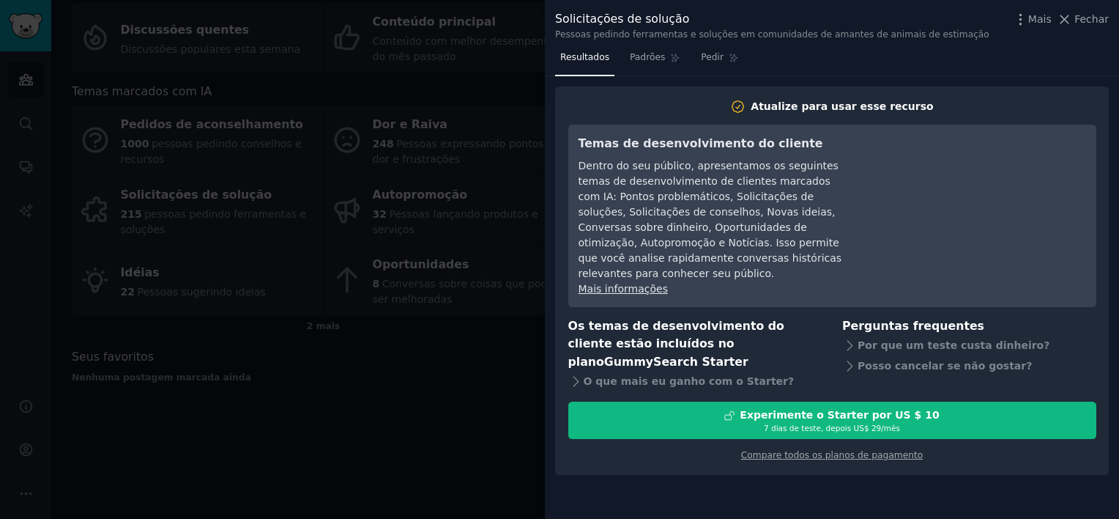
drag, startPoint x: 639, startPoint y: 199, endPoint x: 636, endPoint y: 191, distance: 7.9
click at [631, 190] on div "Dentro do seu público, apresentamos os seguintes temas de desenvolvimento de cl…" at bounding box center [712, 219] width 267 height 123
drag, startPoint x: 625, startPoint y: 167, endPoint x: 619, endPoint y: 158, distance: 10.6
drag, startPoint x: 619, startPoint y: 158, endPoint x: 604, endPoint y: 123, distance: 38.4
click at [603, 133] on div "Temas de desenvolvimento do cliente Dentro do seu público, apresentamos os segu…" at bounding box center [832, 216] width 528 height 182
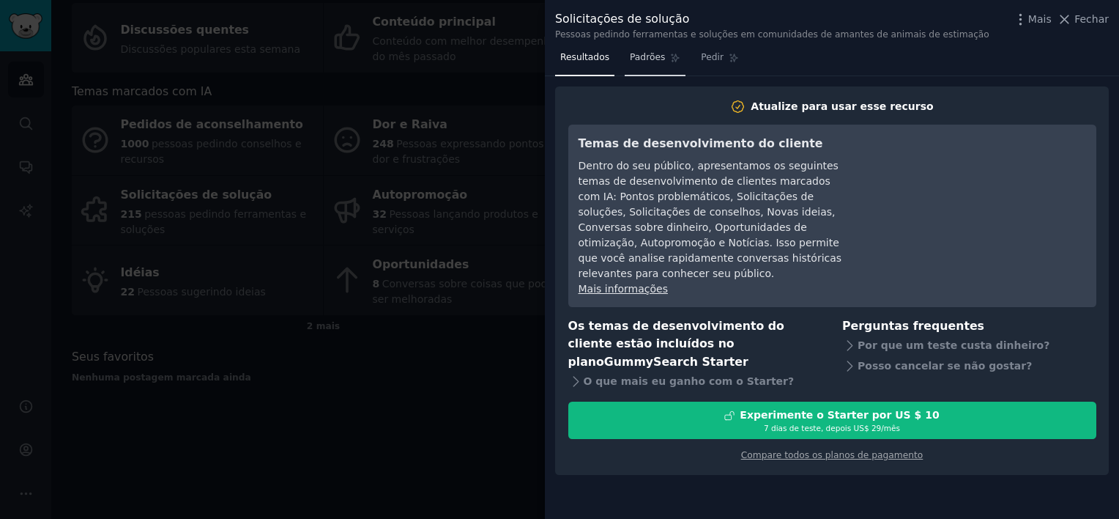
click at [631, 60] on span "Padrões" at bounding box center [647, 57] width 35 height 13
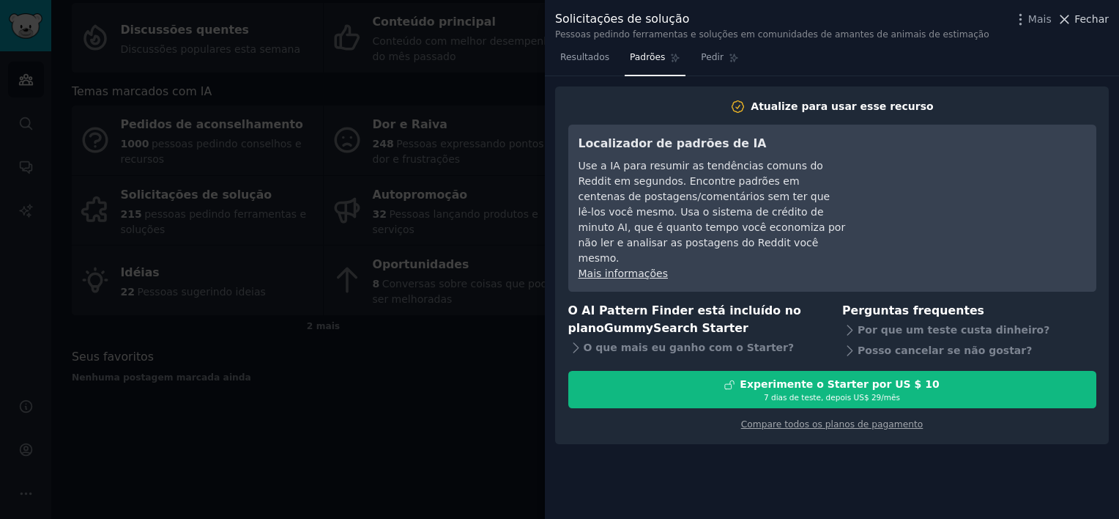
click at [1087, 19] on span "Fechar" at bounding box center [1092, 19] width 34 height 15
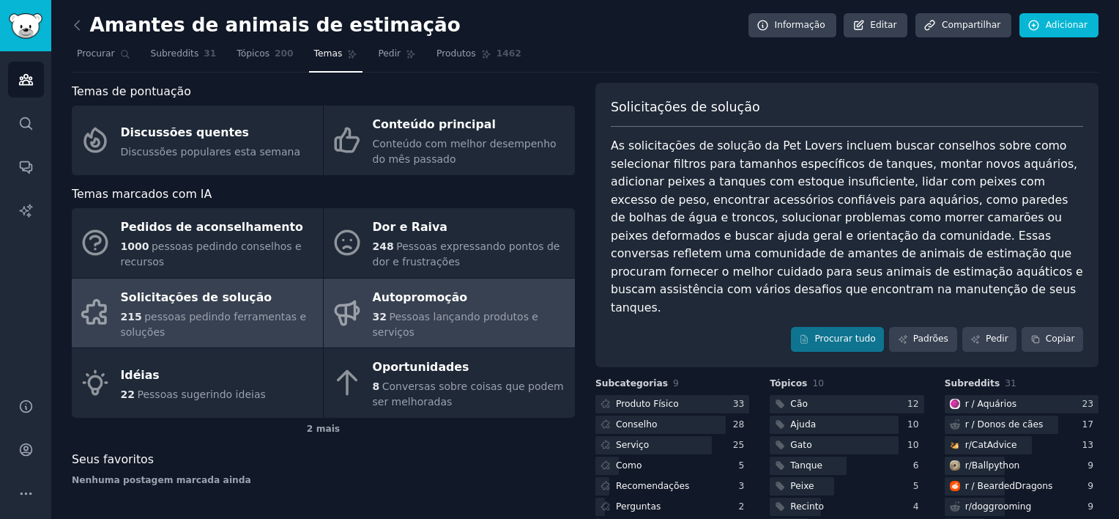
click at [404, 322] on span "Pessoas lançando produtos e serviços" at bounding box center [456, 324] width 166 height 27
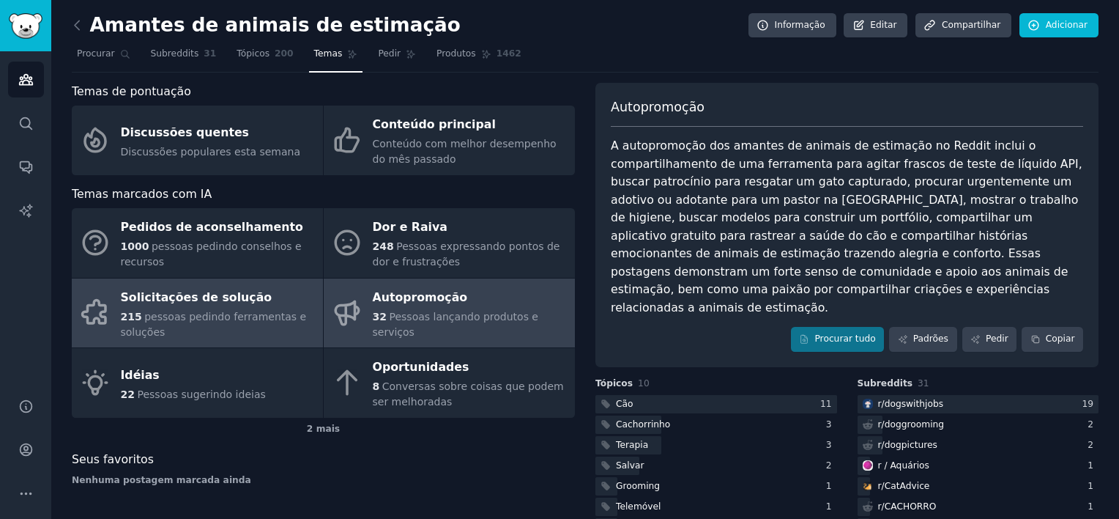
click at [218, 300] on div "Solicitações de solução" at bounding box center [218, 297] width 195 height 23
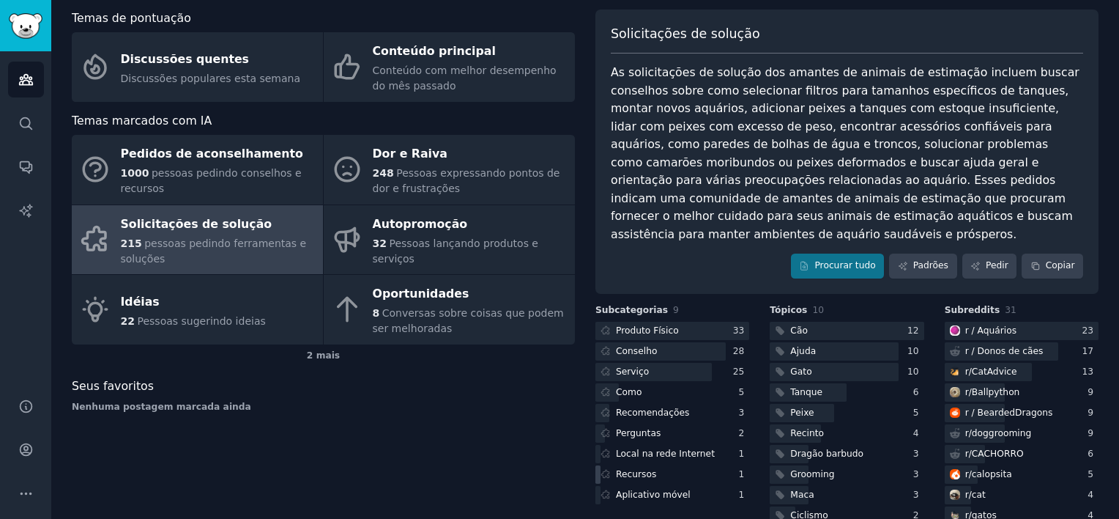
scroll to position [103, 0]
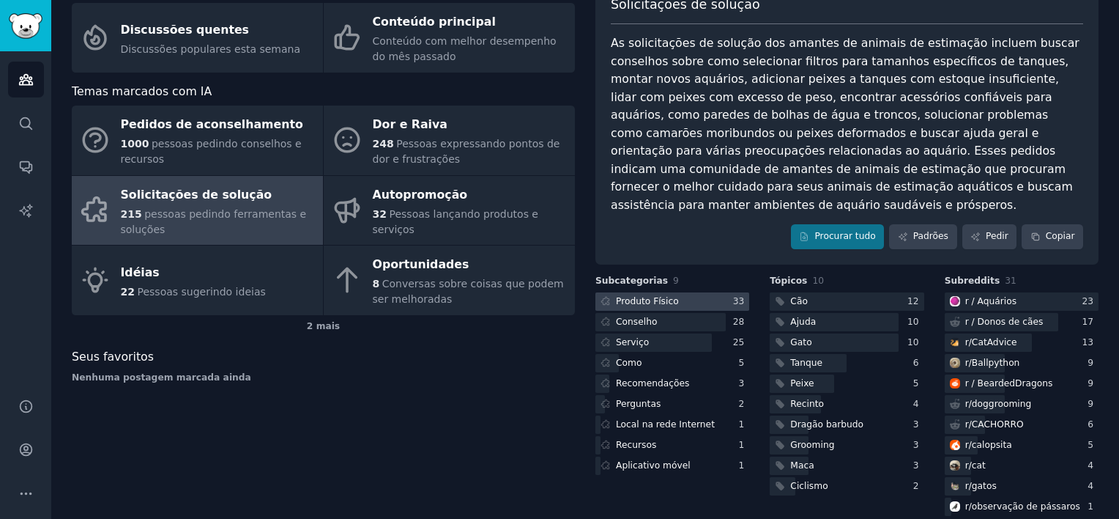
click at [638, 296] on font "Produto Físico" at bounding box center [647, 301] width 63 height 10
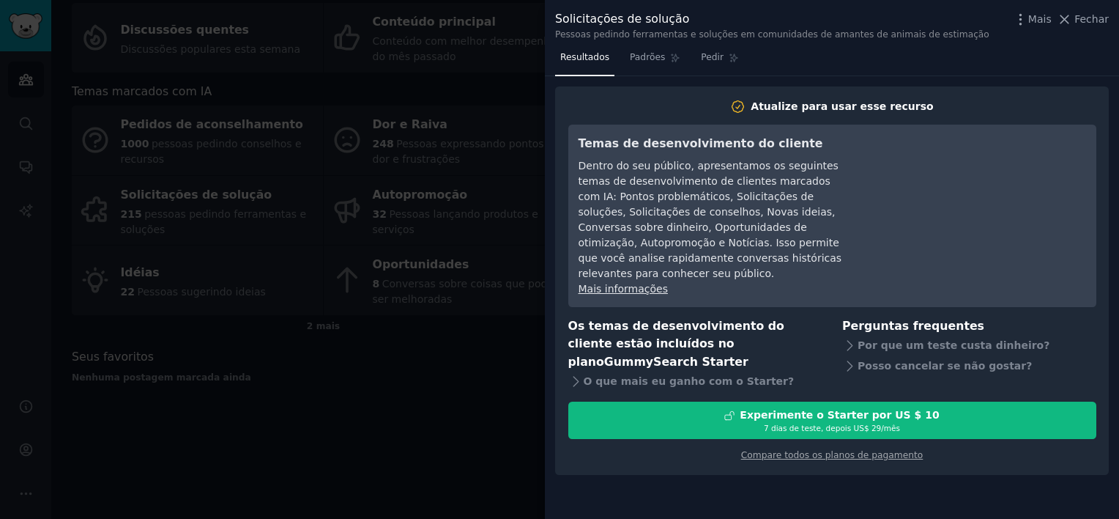
click at [517, 434] on div at bounding box center [559, 259] width 1119 height 519
